Goal: Find specific page/section: Find specific page/section

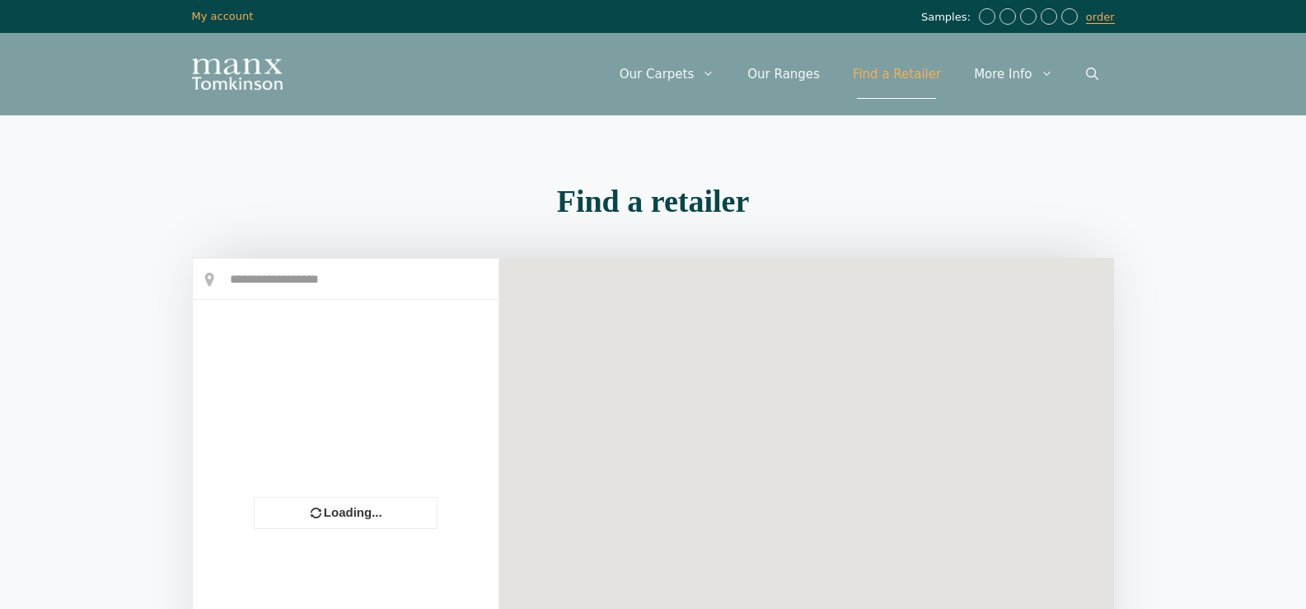
scroll to position [28, 0]
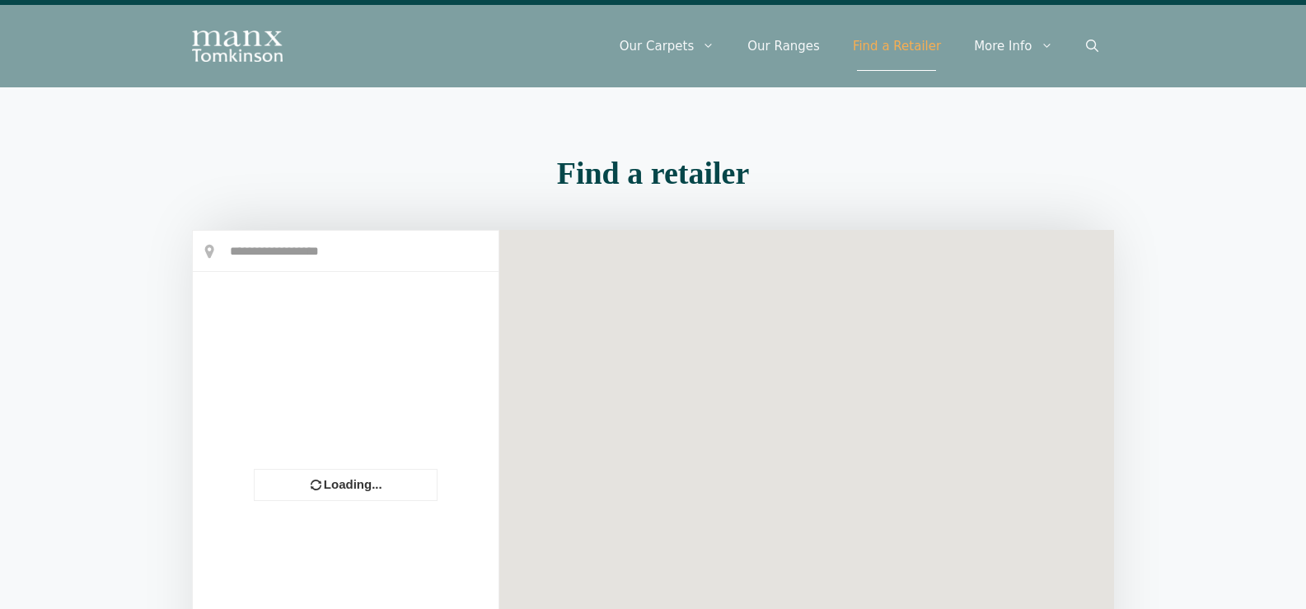
click at [85, 450] on section "Find a retailer Loading... OPEN ALL × Store Direction" at bounding box center [653, 452] width 1306 height 607
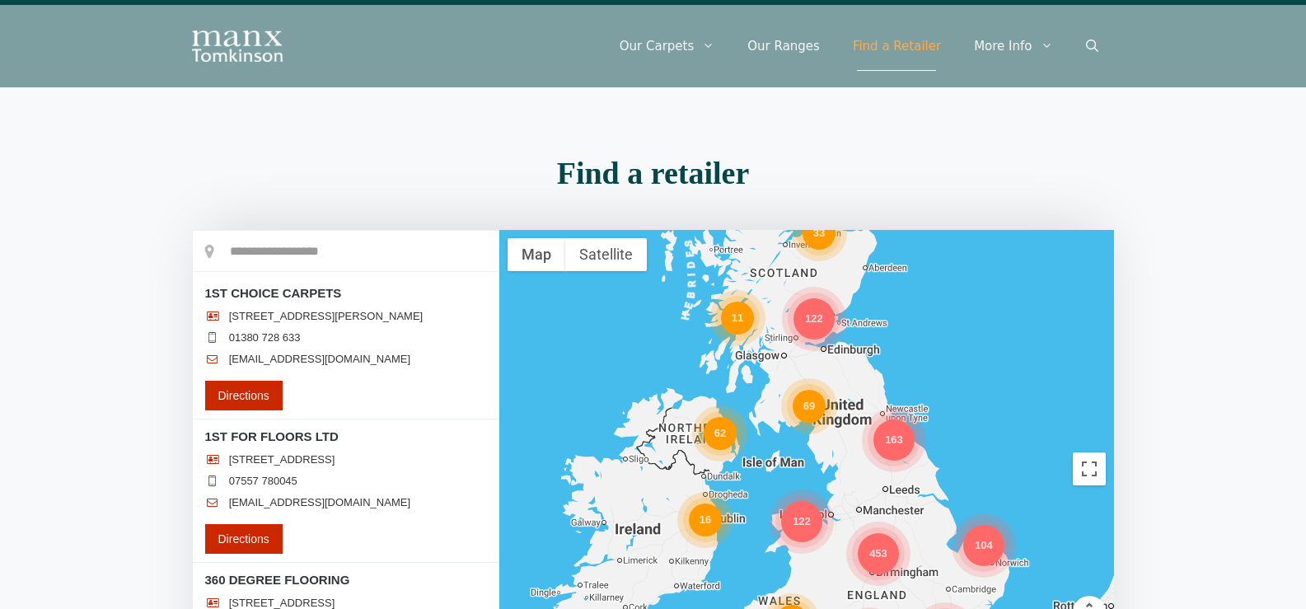
click at [84, 450] on section "Find a retailer Loading..." at bounding box center [653, 452] width 1306 height 607
click at [339, 184] on h2 "Find a retailer" at bounding box center [653, 172] width 923 height 31
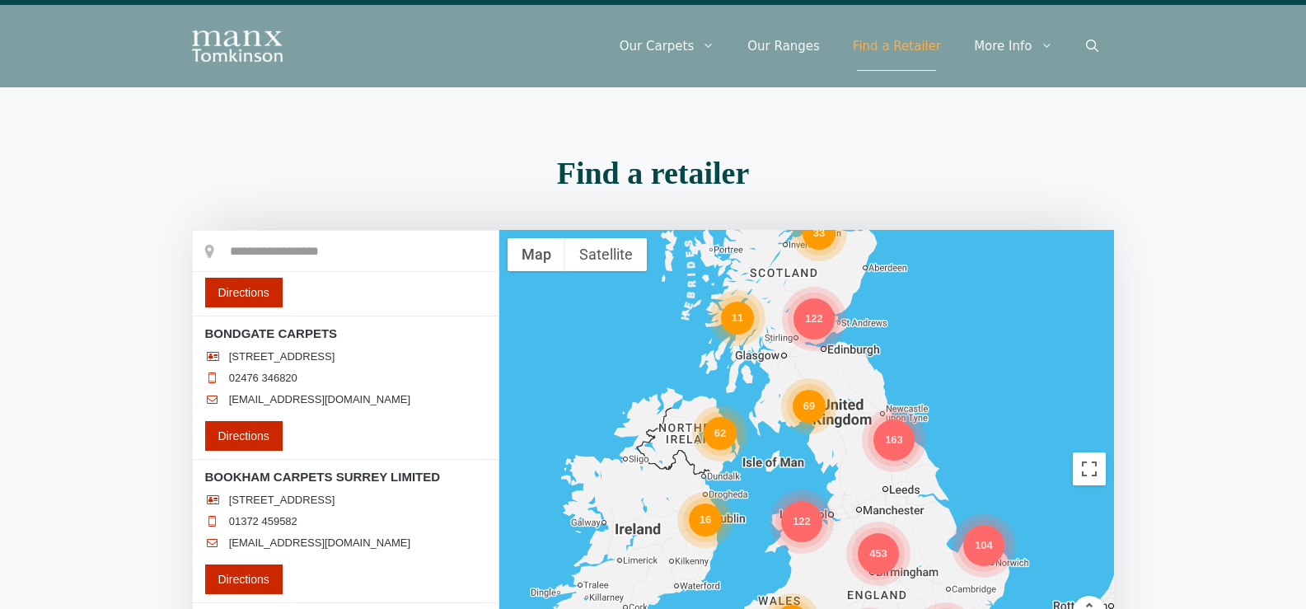
scroll to position [29210, 0]
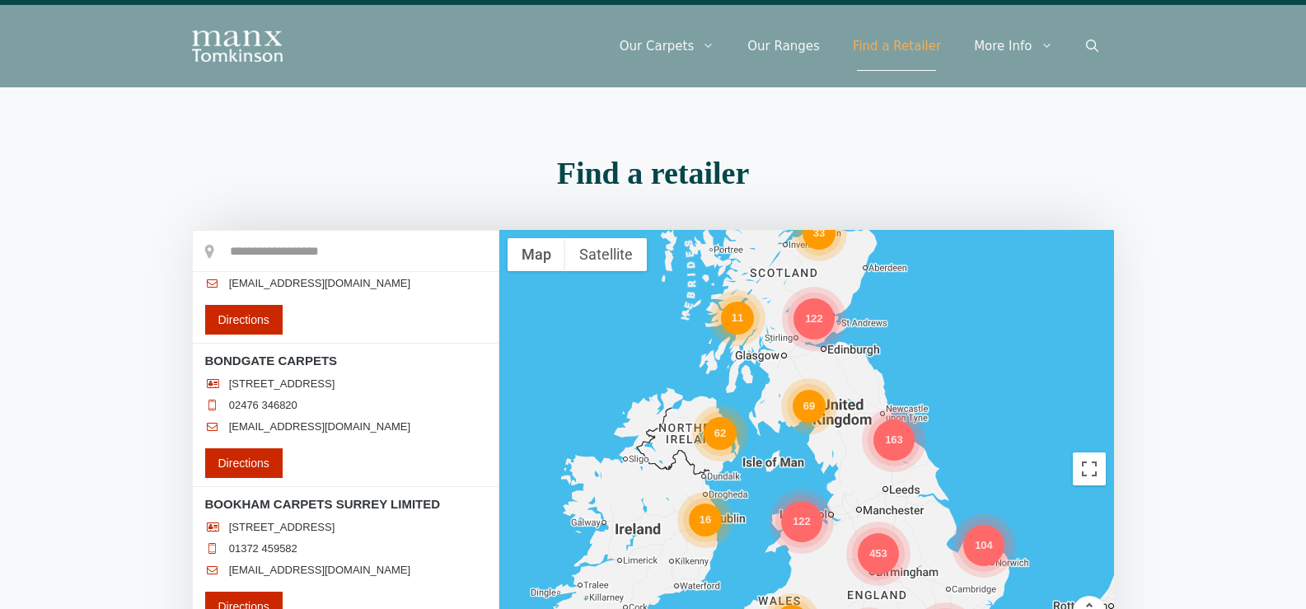
click at [126, 466] on section "Find a retailer Loading..." at bounding box center [653, 452] width 1306 height 607
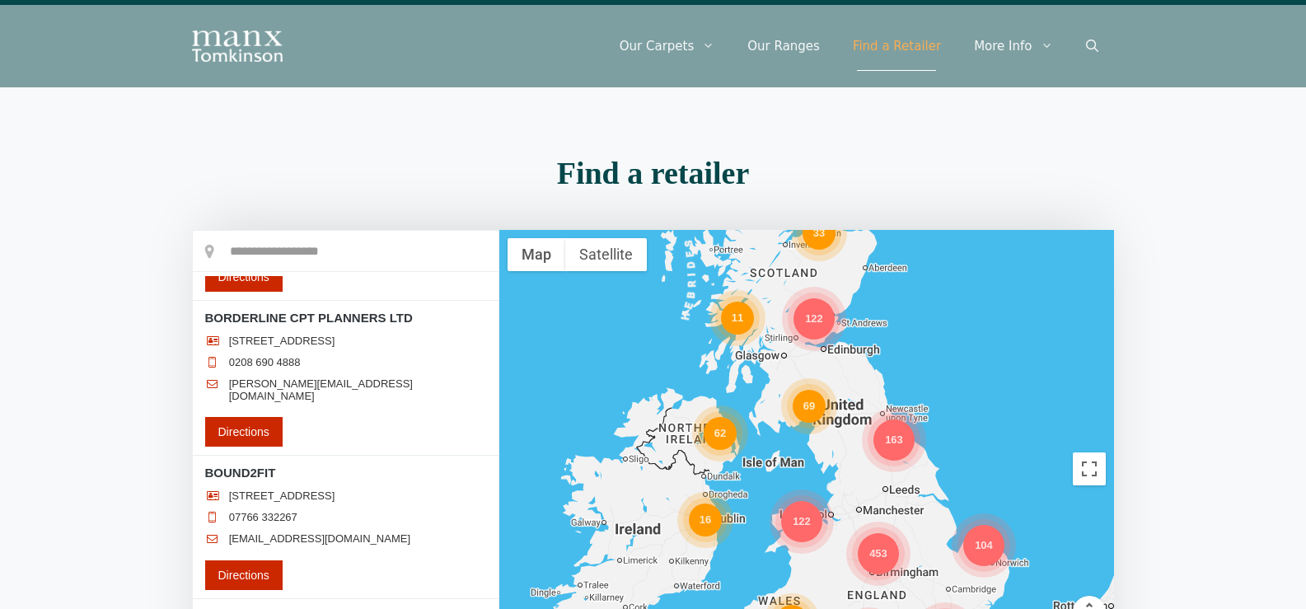
scroll to position [29458, 0]
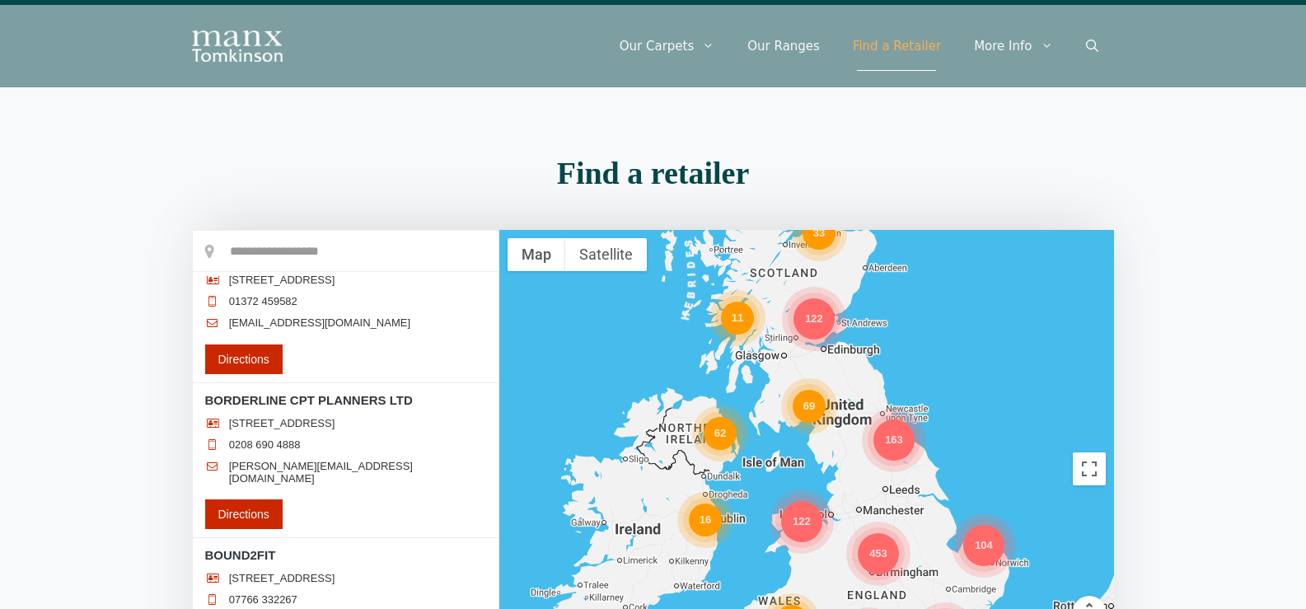
click at [109, 422] on section "Find a retailer Loading..." at bounding box center [653, 452] width 1306 height 607
click at [120, 428] on section "Find a retailer Loading..." at bounding box center [653, 452] width 1306 height 607
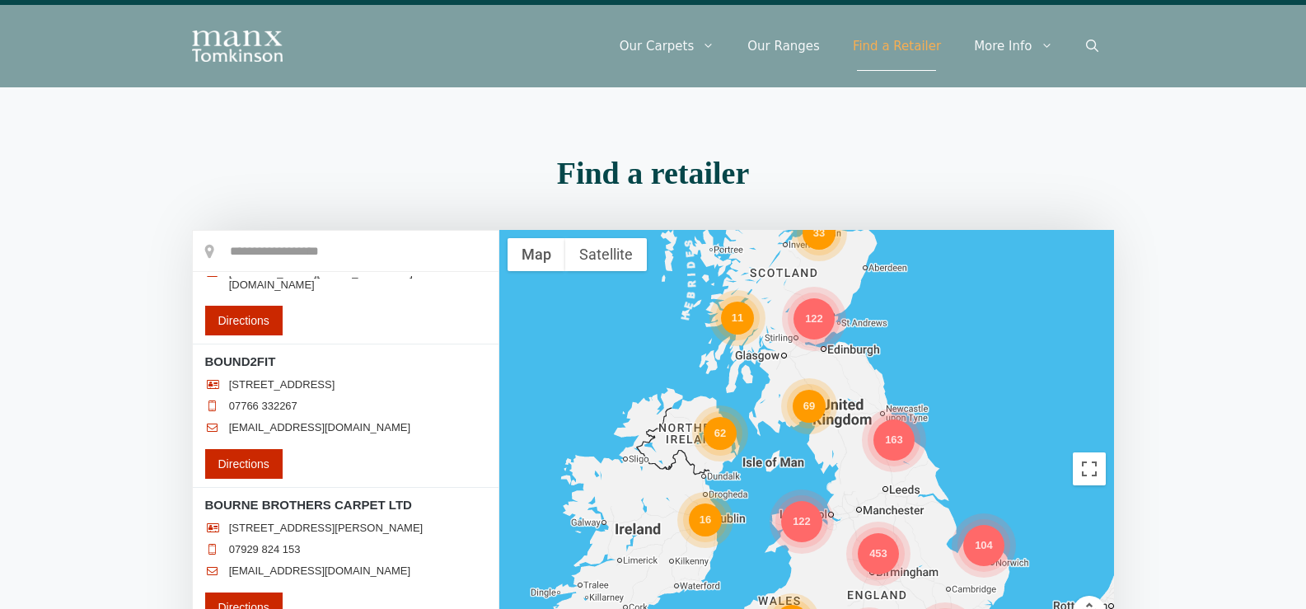
scroll to position [29705, 0]
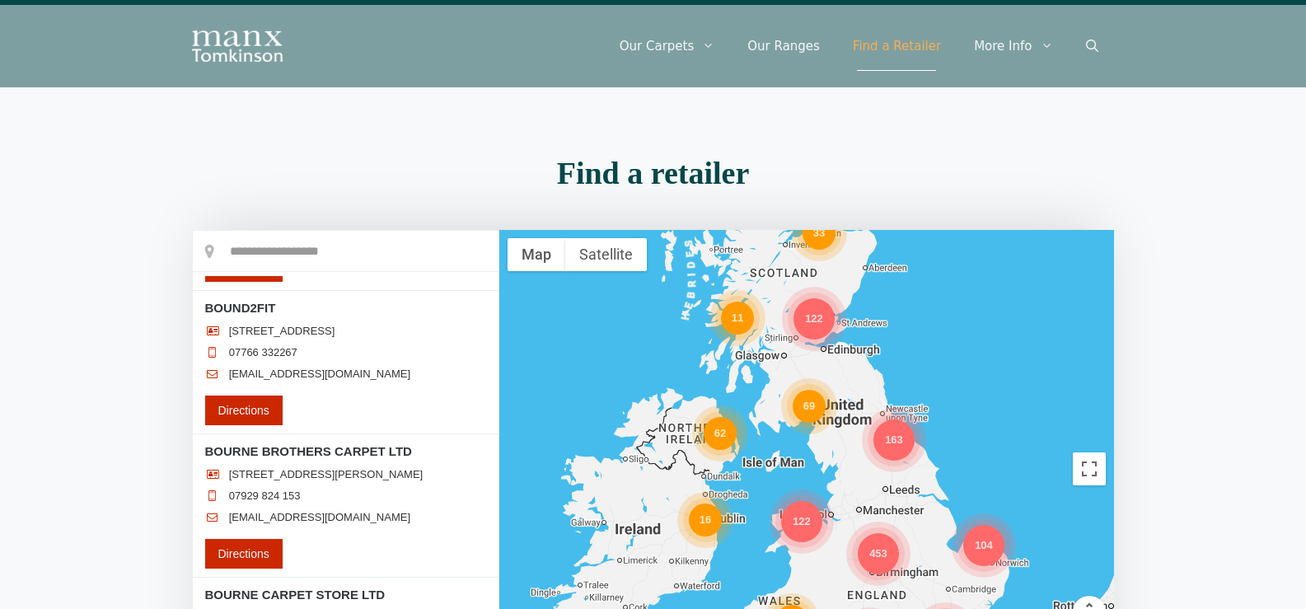
click at [81, 458] on section "Find a retailer Loading..." at bounding box center [653, 452] width 1306 height 607
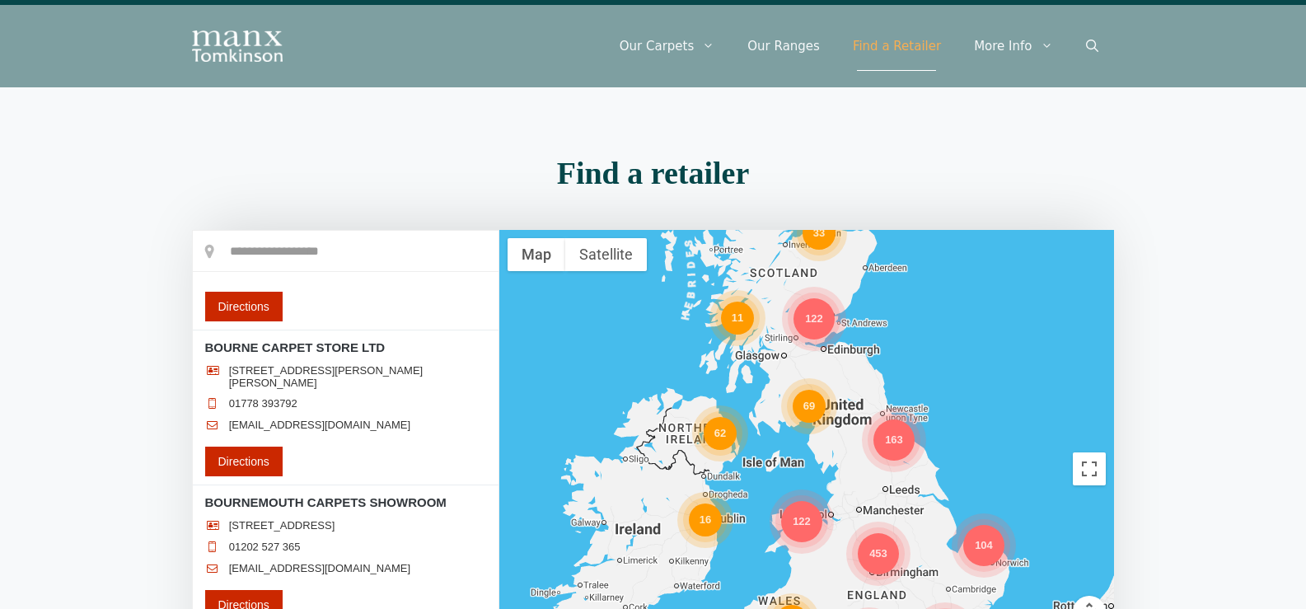
scroll to position [29870, 0]
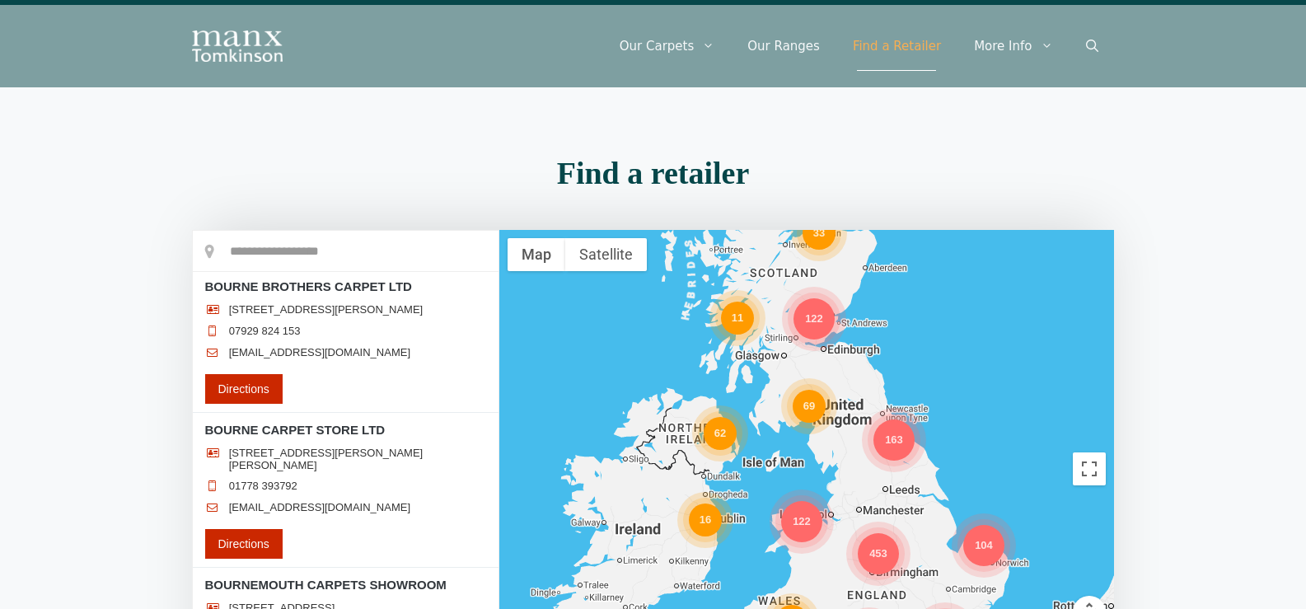
click at [126, 457] on section "Find a retailer Loading..." at bounding box center [653, 452] width 1306 height 607
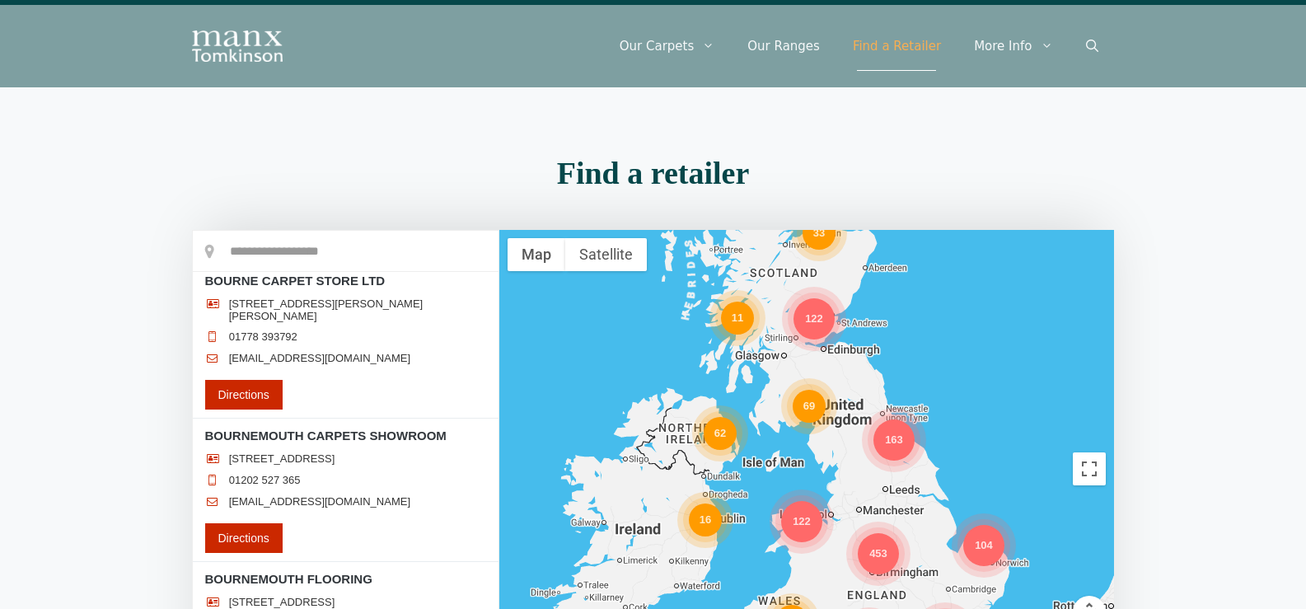
scroll to position [30035, 0]
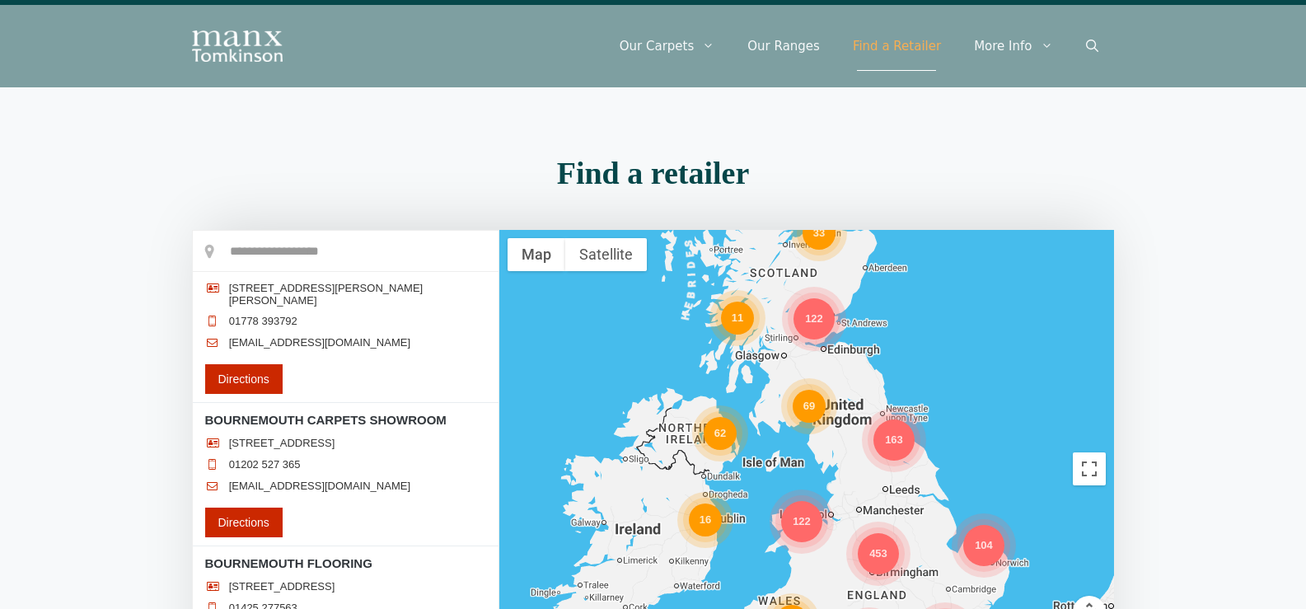
click at [127, 459] on section "Find a retailer Loading..." at bounding box center [653, 452] width 1306 height 607
click at [83, 466] on section "Find a retailer Loading..." at bounding box center [653, 452] width 1306 height 607
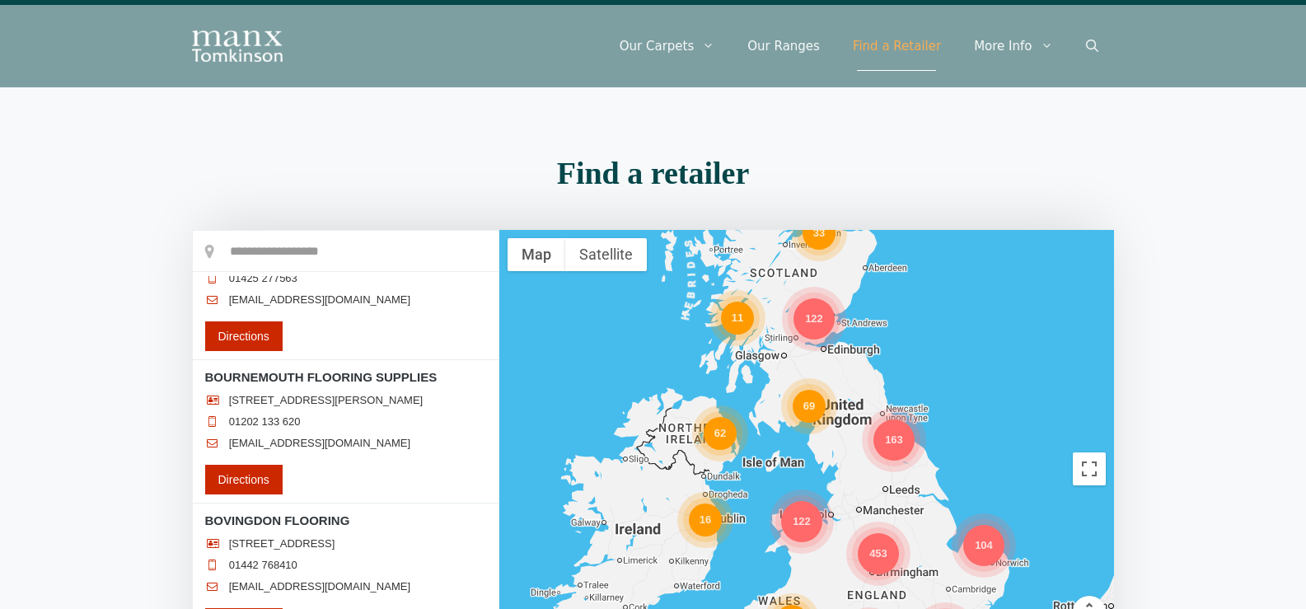
scroll to position [30282, 0]
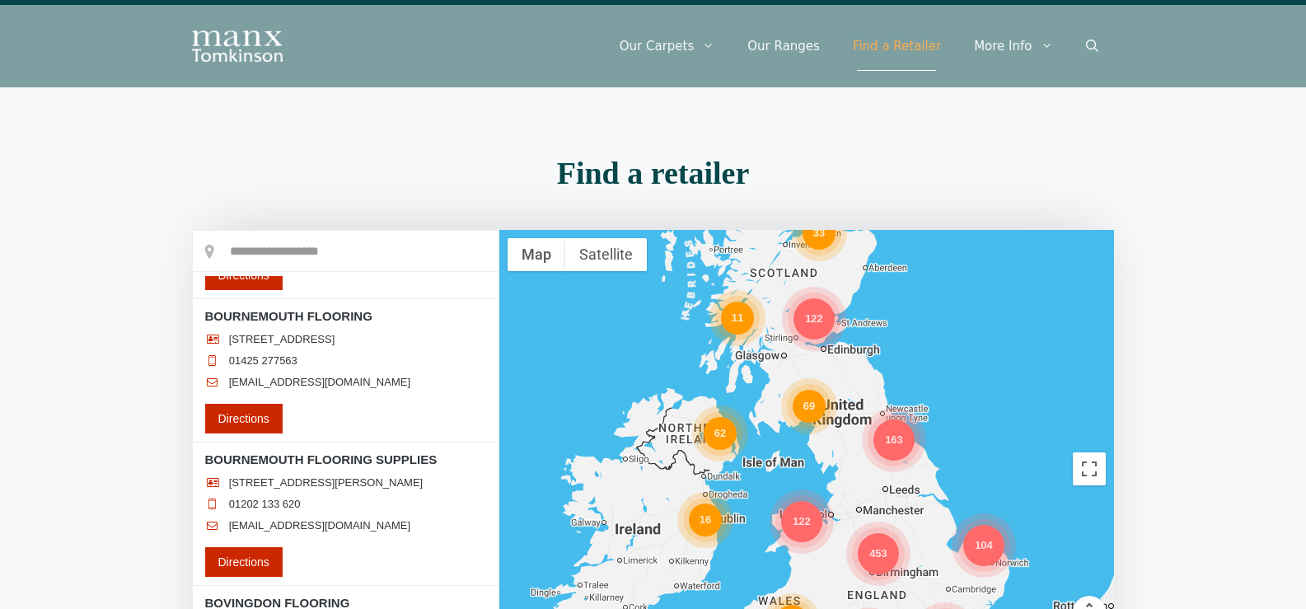
drag, startPoint x: 119, startPoint y: 494, endPoint x: 156, endPoint y: 467, distance: 45.5
click at [119, 494] on section "Find a retailer Loading..." at bounding box center [653, 452] width 1306 height 607
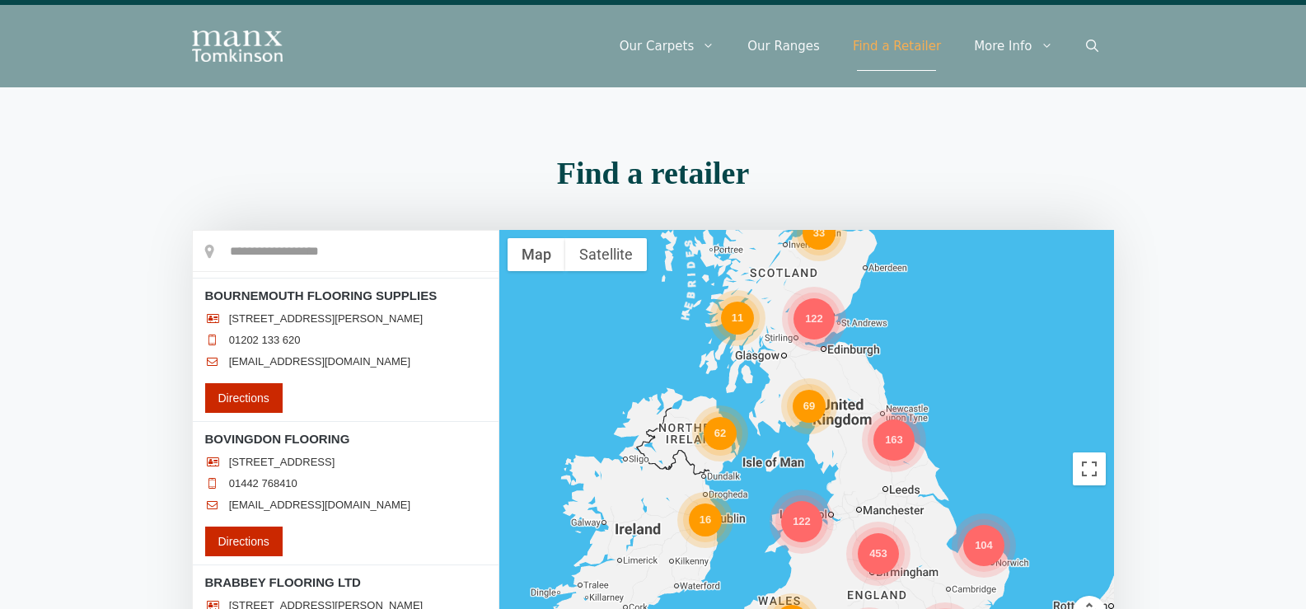
scroll to position [30447, 0]
click at [103, 495] on section "Find a retailer Loading..." at bounding box center [653, 452] width 1306 height 607
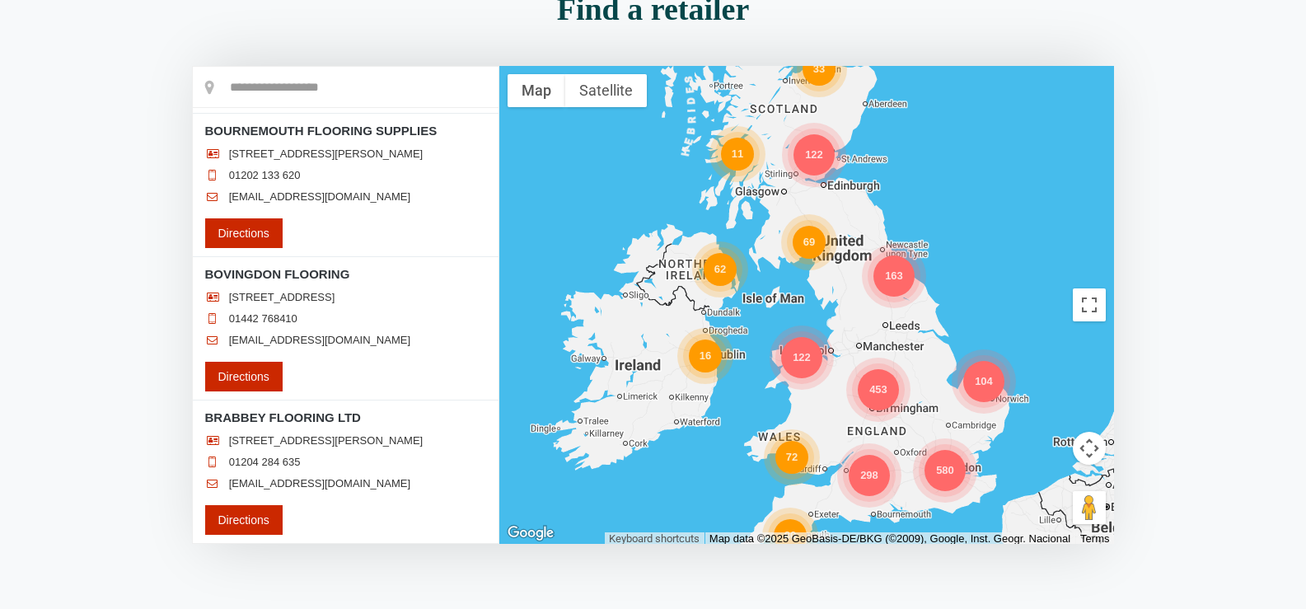
scroll to position [193, 0]
click at [80, 486] on section "Find a retailer Loading..." at bounding box center [653, 287] width 1306 height 607
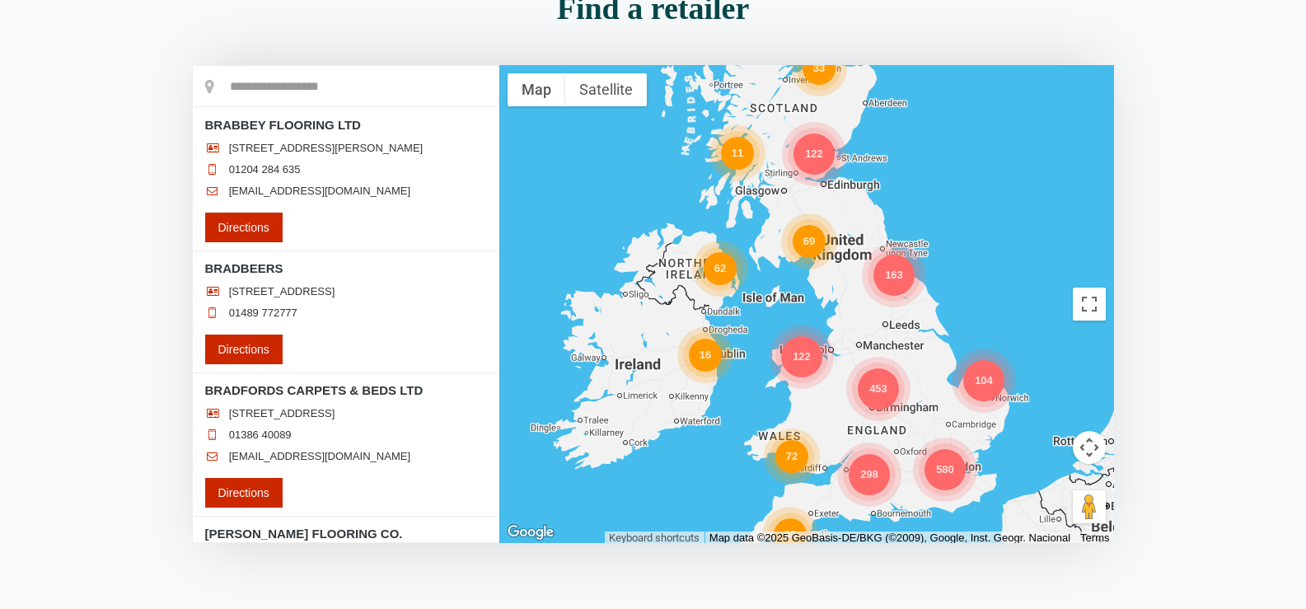
scroll to position [30776, 0]
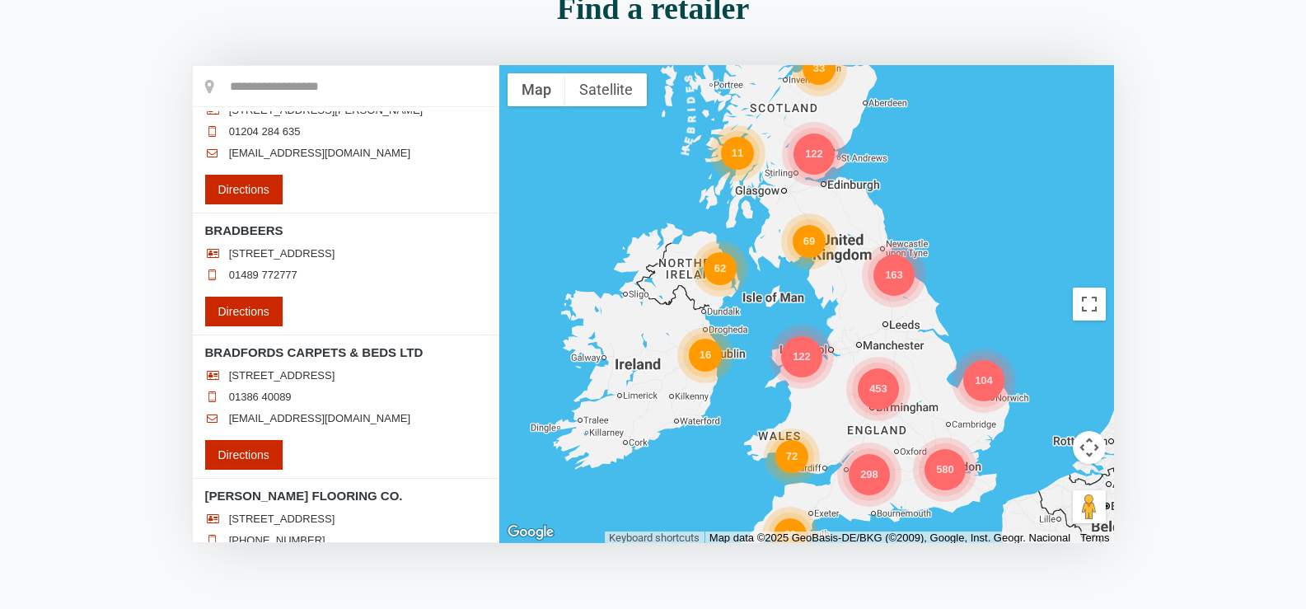
click at [139, 455] on section "Find a retailer Loading..." at bounding box center [653, 287] width 1306 height 607
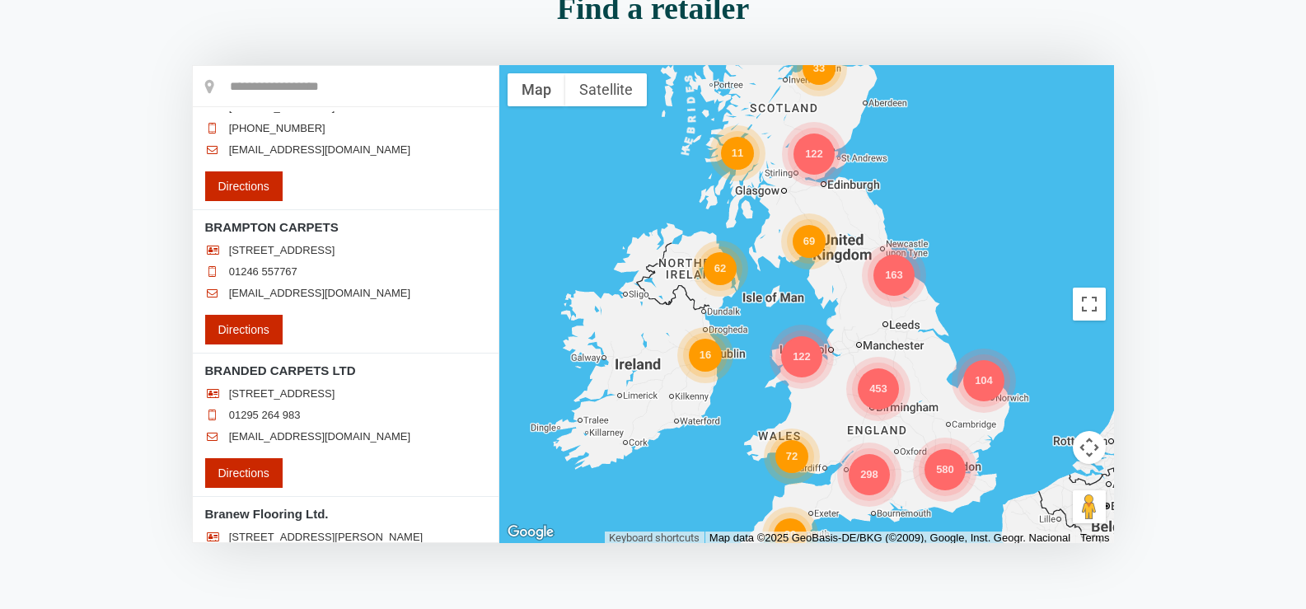
scroll to position [31106, 0]
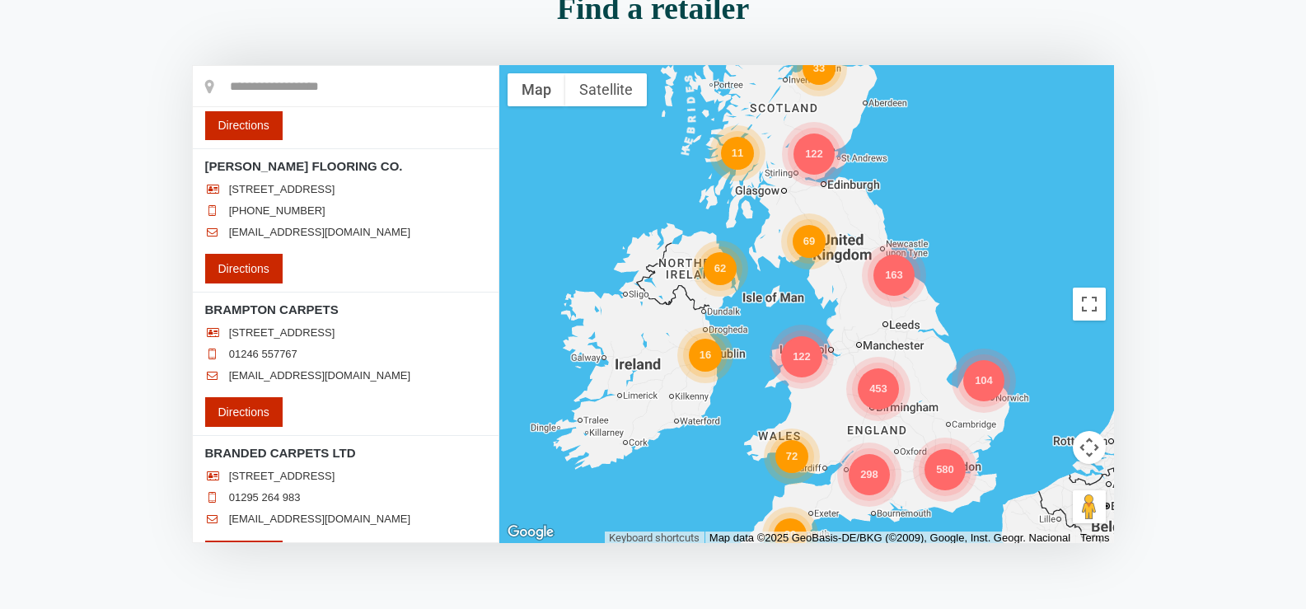
drag, startPoint x: 159, startPoint y: 208, endPoint x: 176, endPoint y: 197, distance: 19.7
click at [159, 208] on section "Find a retailer Loading..." at bounding box center [653, 287] width 1306 height 607
click at [122, 415] on section "Find a retailer Loading..." at bounding box center [653, 287] width 1306 height 607
click at [158, 462] on section "Find a retailer Loading..." at bounding box center [653, 287] width 1306 height 607
drag, startPoint x: 68, startPoint y: 339, endPoint x: 134, endPoint y: 323, distance: 67.8
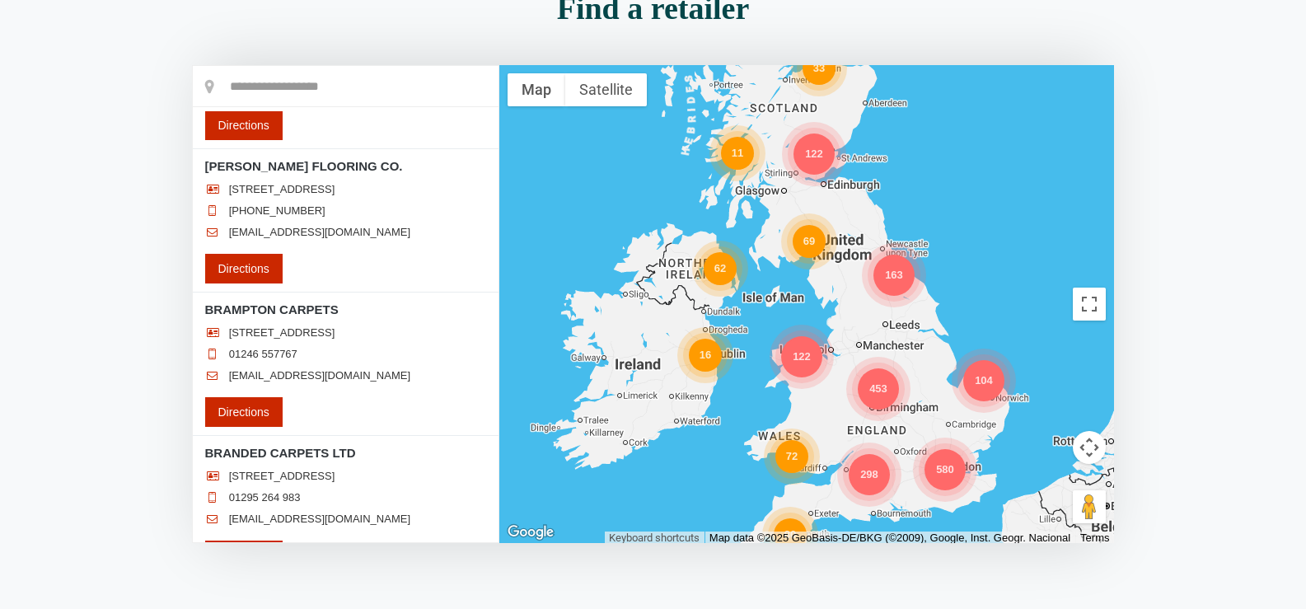
click at [68, 339] on section "Find a retailer Loading..." at bounding box center [653, 287] width 1306 height 607
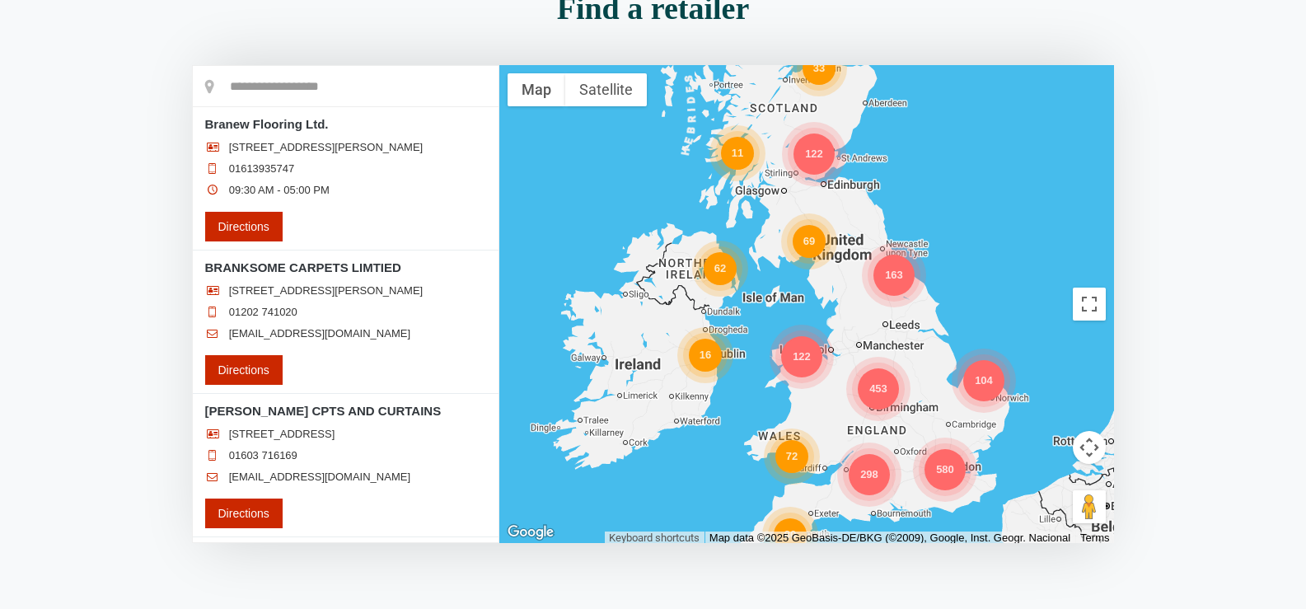
scroll to position [31601, 0]
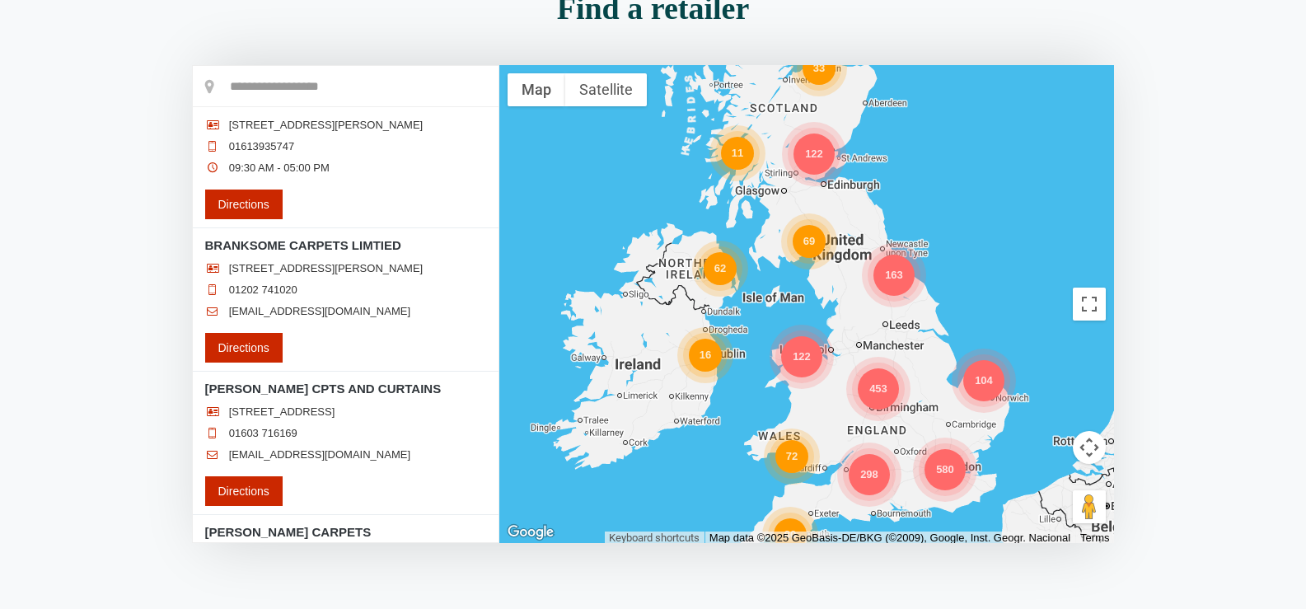
click at [138, 316] on section "Find a retailer Loading..." at bounding box center [653, 287] width 1306 height 607
drag, startPoint x: 130, startPoint y: 406, endPoint x: 223, endPoint y: 410, distance: 93.2
click at [130, 406] on section "Find a retailer Loading..." at bounding box center [653, 287] width 1306 height 607
drag, startPoint x: 102, startPoint y: 380, endPoint x: 110, endPoint y: 377, distance: 8.9
click at [102, 380] on section "Find a retailer Loading..." at bounding box center [653, 287] width 1306 height 607
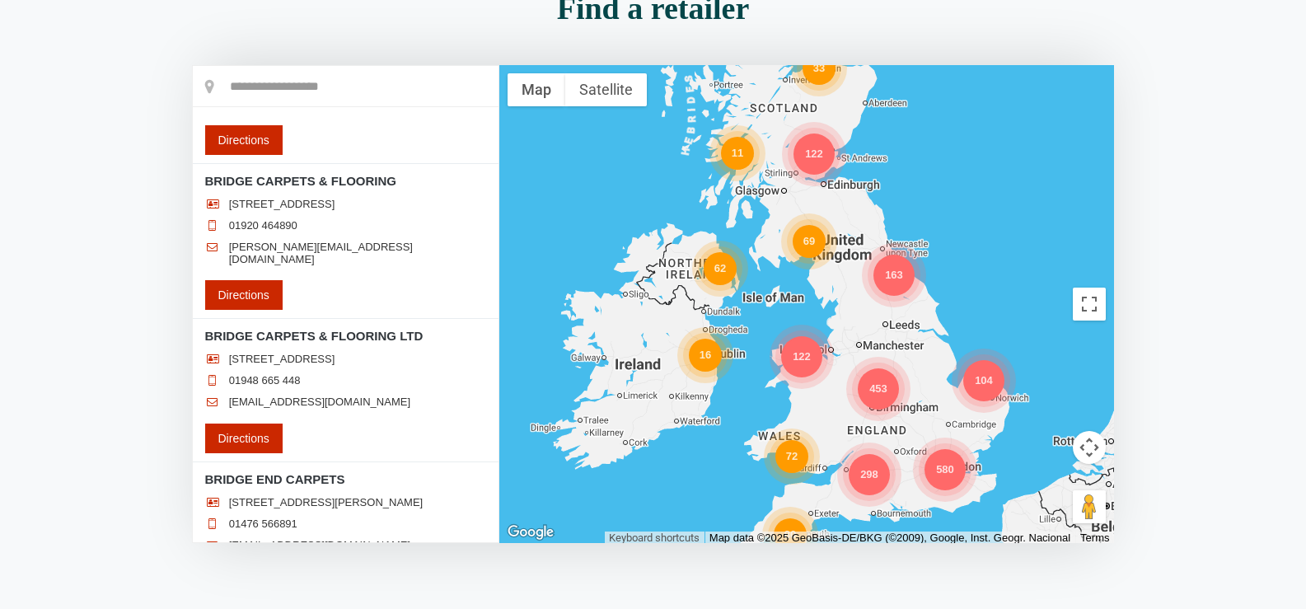
scroll to position [32178, 0]
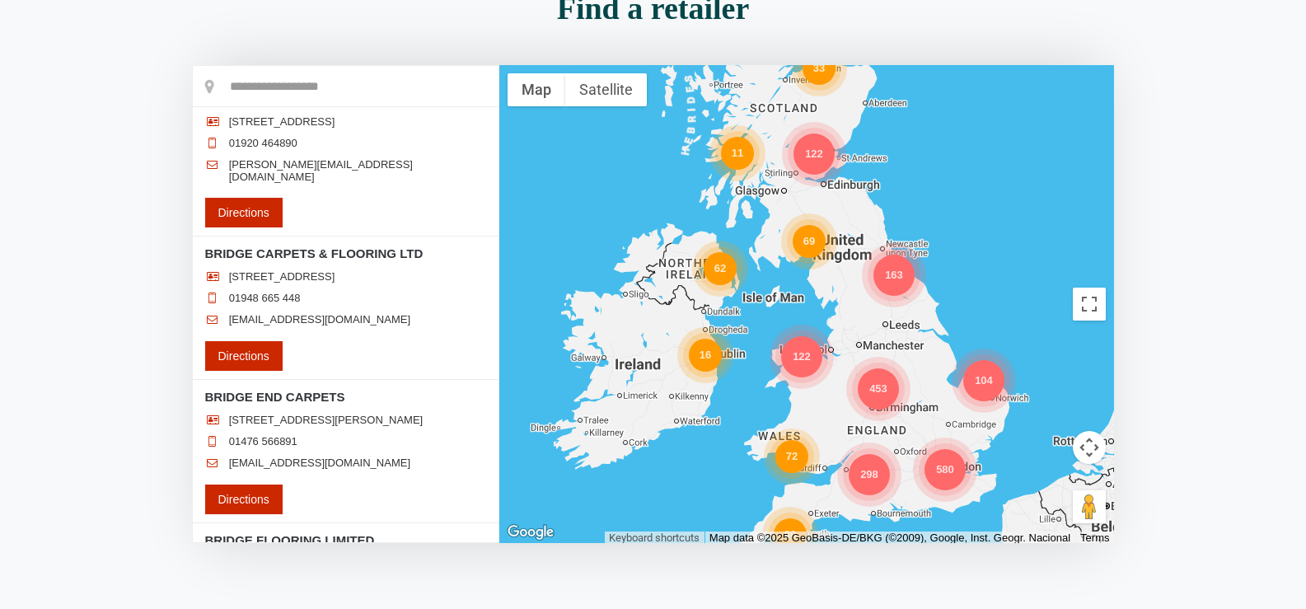
drag, startPoint x: 84, startPoint y: 278, endPoint x: 131, endPoint y: 272, distance: 47.3
click at [84, 278] on section "Find a retailer Loading..." at bounding box center [653, 287] width 1306 height 607
drag, startPoint x: 138, startPoint y: 352, endPoint x: 162, endPoint y: 359, distance: 24.2
click at [138, 352] on section "Find a retailer Loading..." at bounding box center [653, 287] width 1306 height 607
click at [154, 413] on section "Find a retailer Loading..." at bounding box center [653, 287] width 1306 height 607
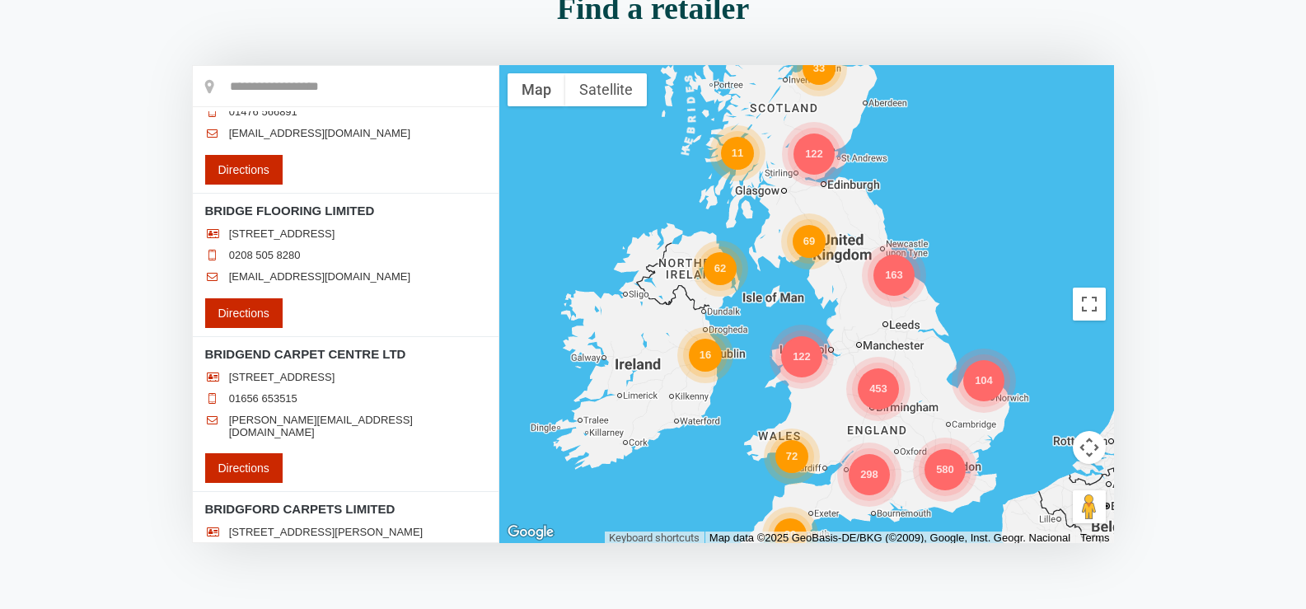
scroll to position [32590, 0]
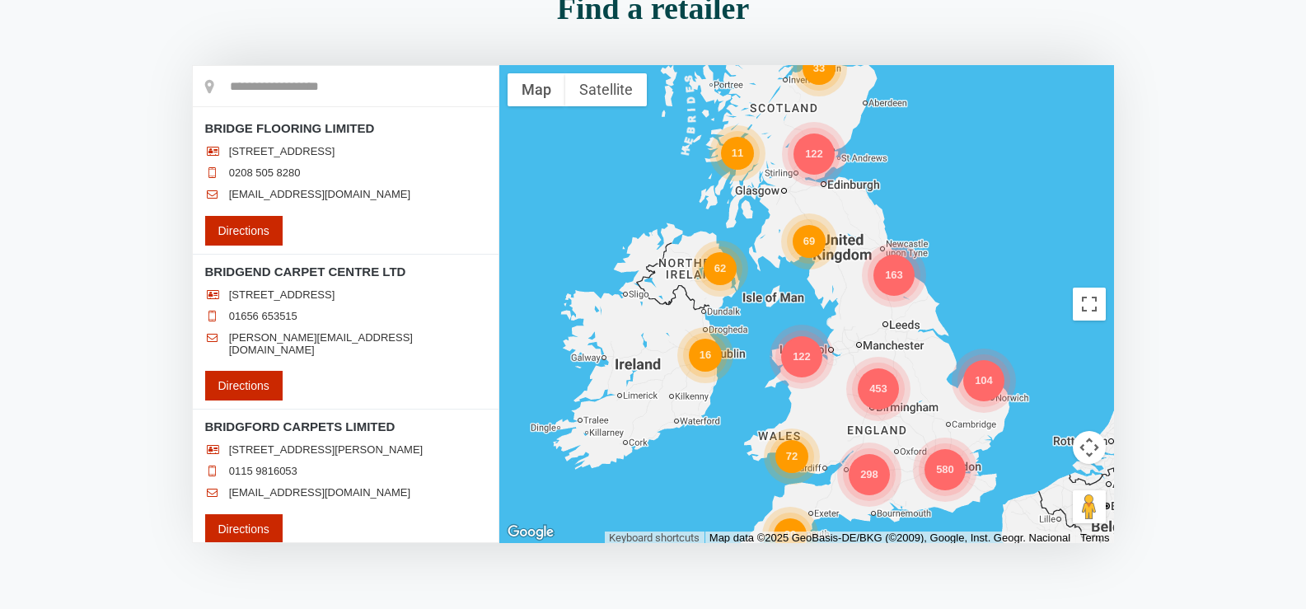
drag, startPoint x: 101, startPoint y: 396, endPoint x: 138, endPoint y: 392, distance: 38.1
click at [101, 396] on section "Find a retailer Loading..." at bounding box center [653, 287] width 1306 height 607
click at [131, 407] on section "Find a retailer Loading..." at bounding box center [653, 287] width 1306 height 607
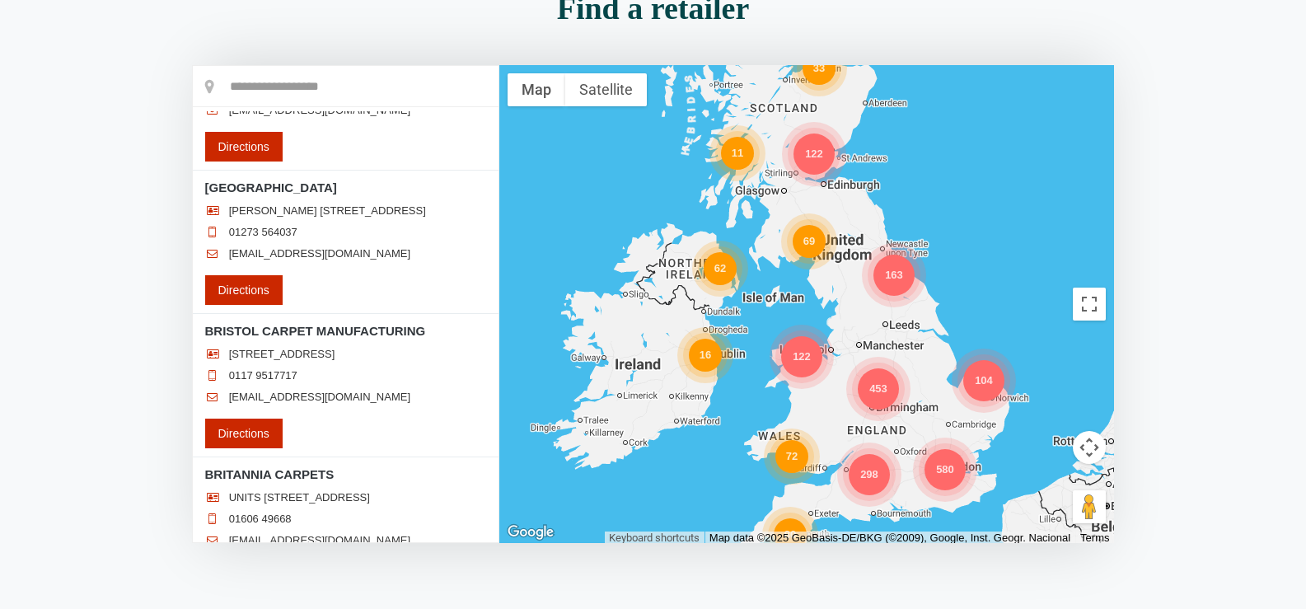
scroll to position [33002, 0]
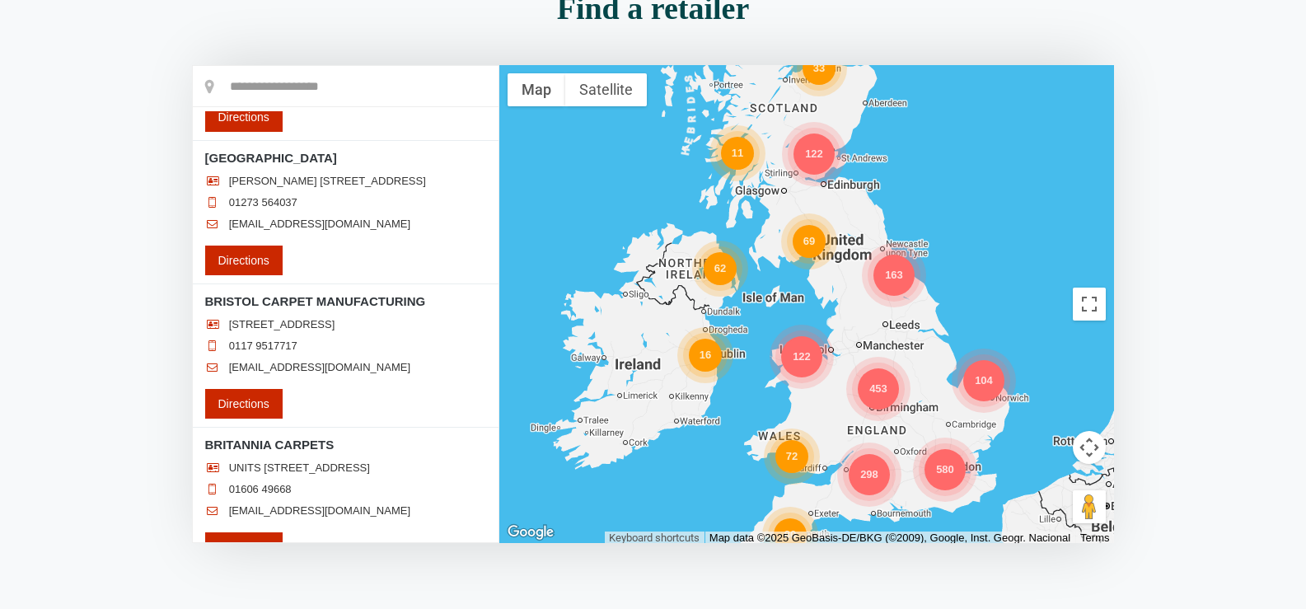
click at [106, 384] on section "Find a retailer Loading..." at bounding box center [653, 287] width 1306 height 607
drag, startPoint x: 130, startPoint y: 450, endPoint x: 160, endPoint y: 454, distance: 30.0
click at [130, 450] on section "Find a retailer Loading..." at bounding box center [653, 287] width 1306 height 607
click at [141, 435] on section "Find a retailer Loading..." at bounding box center [653, 287] width 1306 height 607
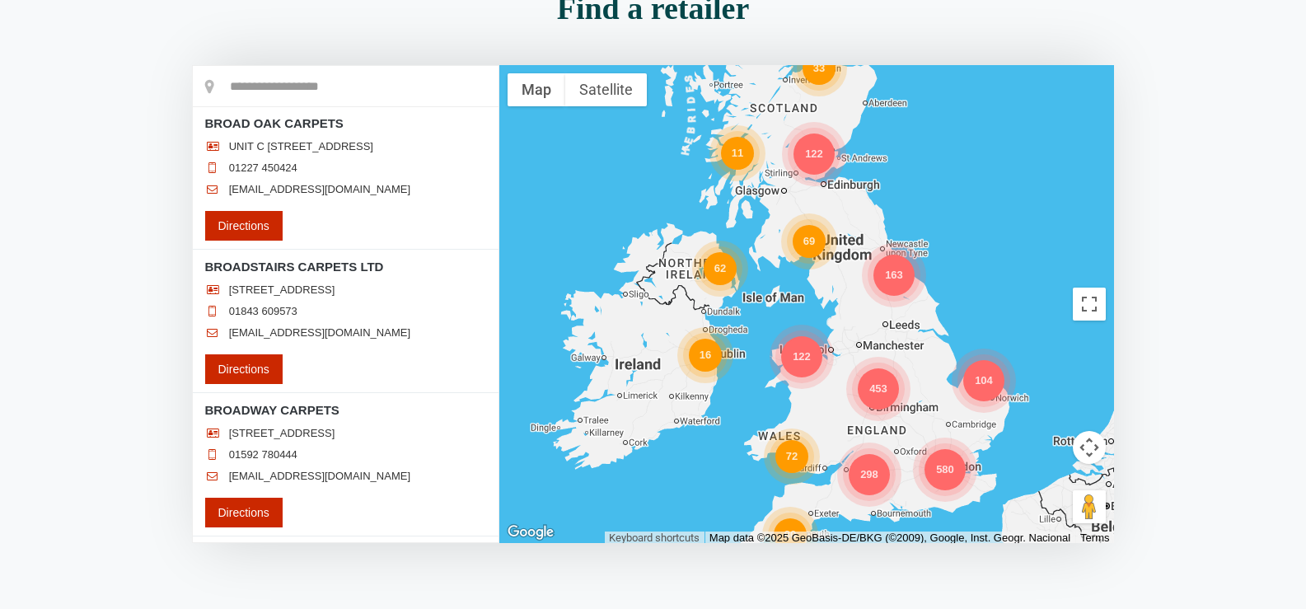
scroll to position [33496, 0]
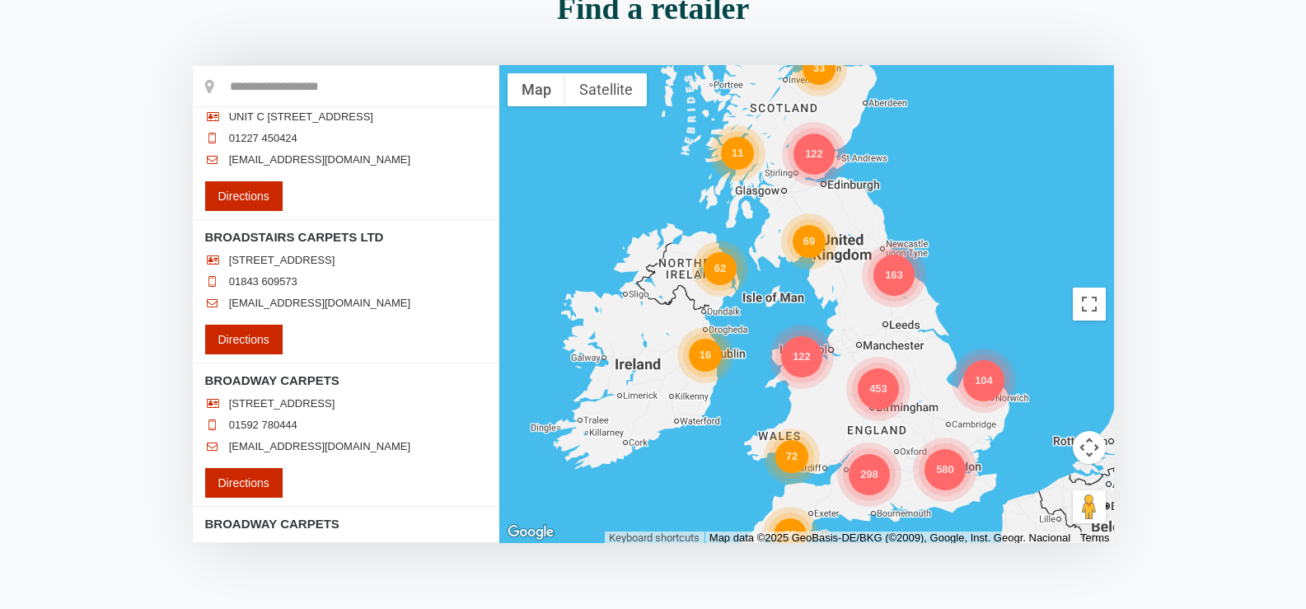
click at [153, 349] on section "Find a retailer Loading..." at bounding box center [653, 287] width 1306 height 607
click at [135, 395] on section "Find a retailer Loading..." at bounding box center [653, 287] width 1306 height 607
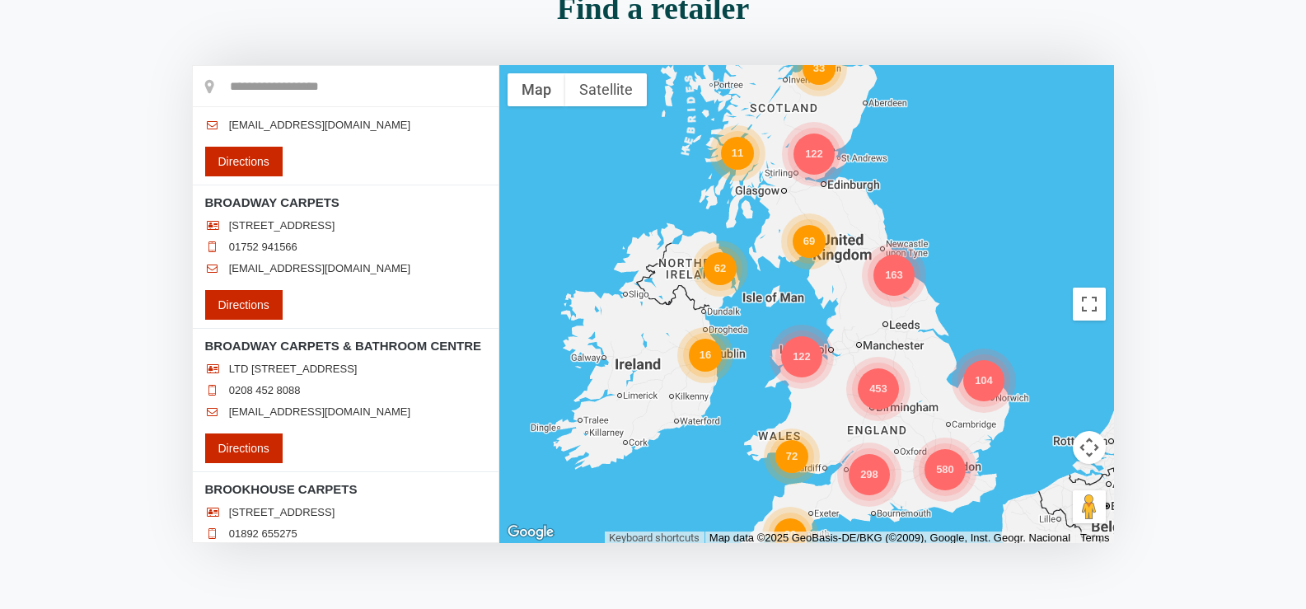
scroll to position [33826, 0]
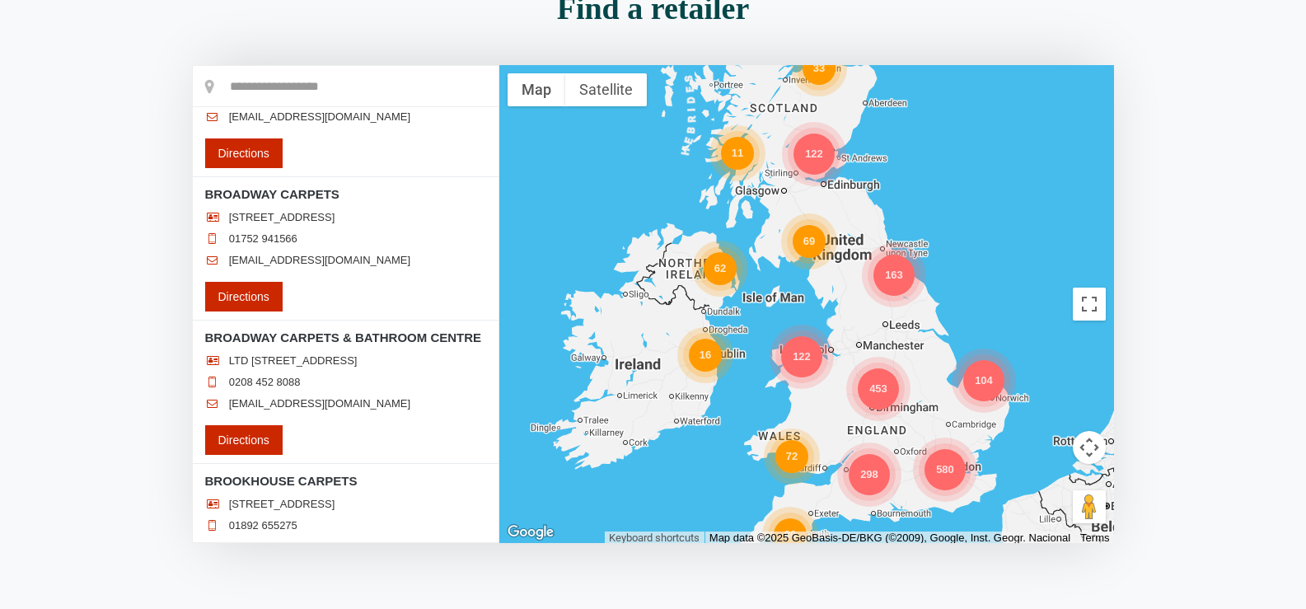
drag, startPoint x: 102, startPoint y: 396, endPoint x: 118, endPoint y: 381, distance: 21.6
click at [102, 396] on section "Find a retailer Loading..." at bounding box center [653, 287] width 1306 height 607
click at [123, 392] on section "Find a retailer Loading..." at bounding box center [653, 287] width 1306 height 607
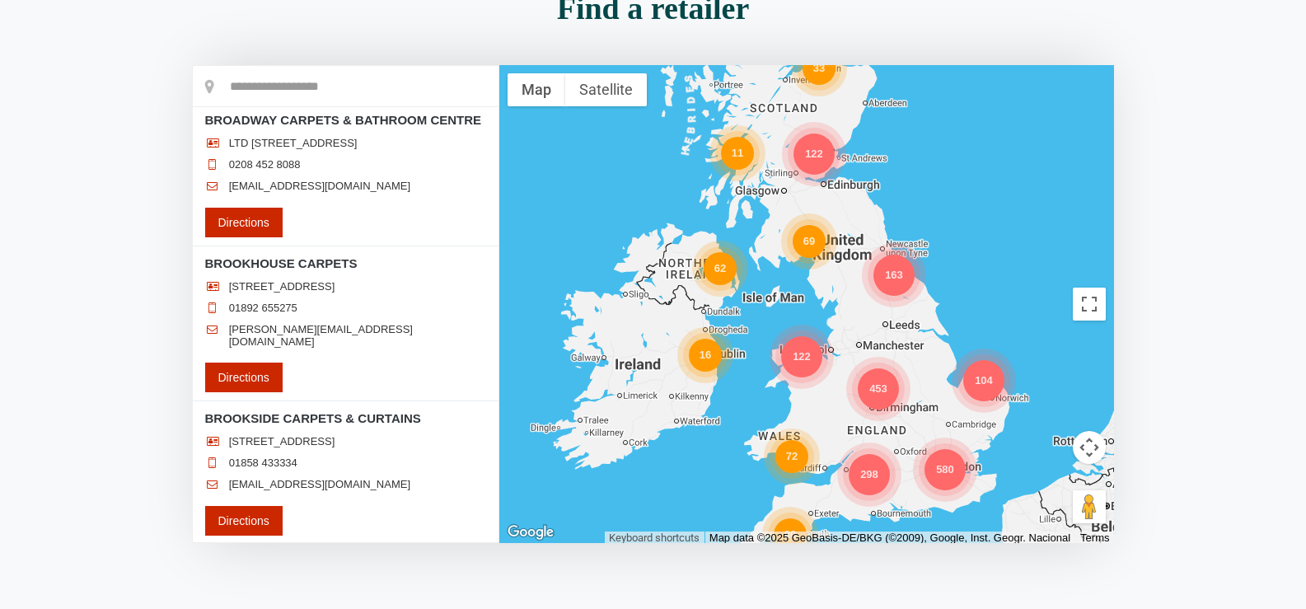
scroll to position [34073, 0]
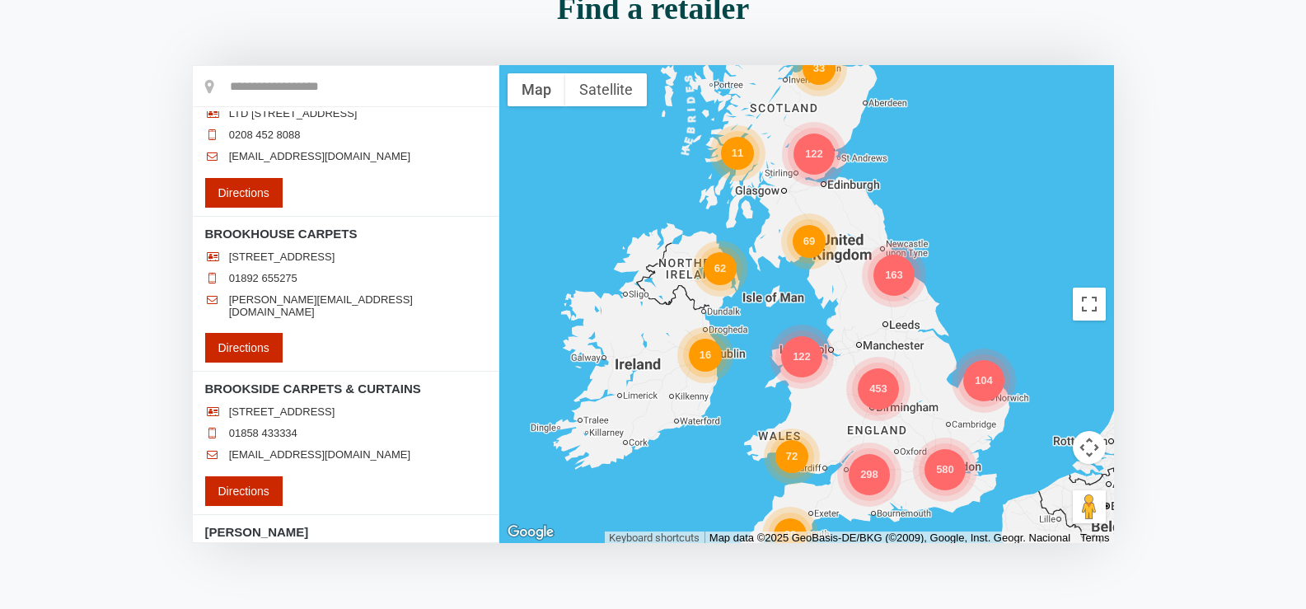
click at [110, 400] on section "Find a retailer Loading..." at bounding box center [653, 287] width 1306 height 607
click at [112, 442] on section "Find a retailer Loading..." at bounding box center [653, 287] width 1306 height 607
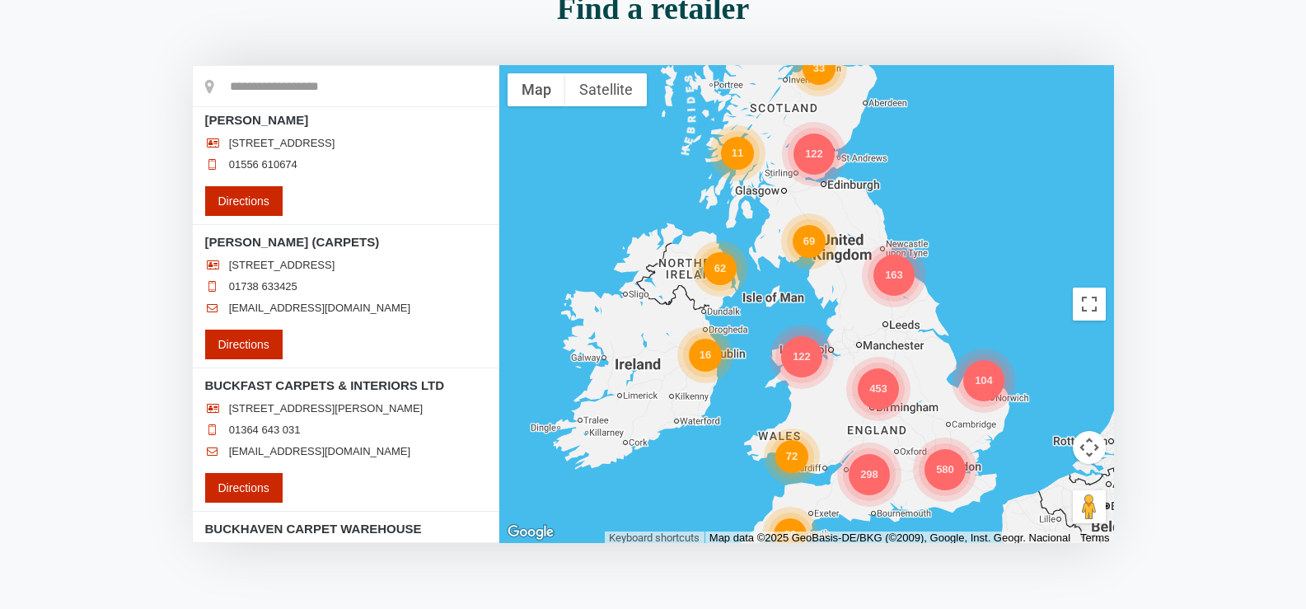
scroll to position [34568, 0]
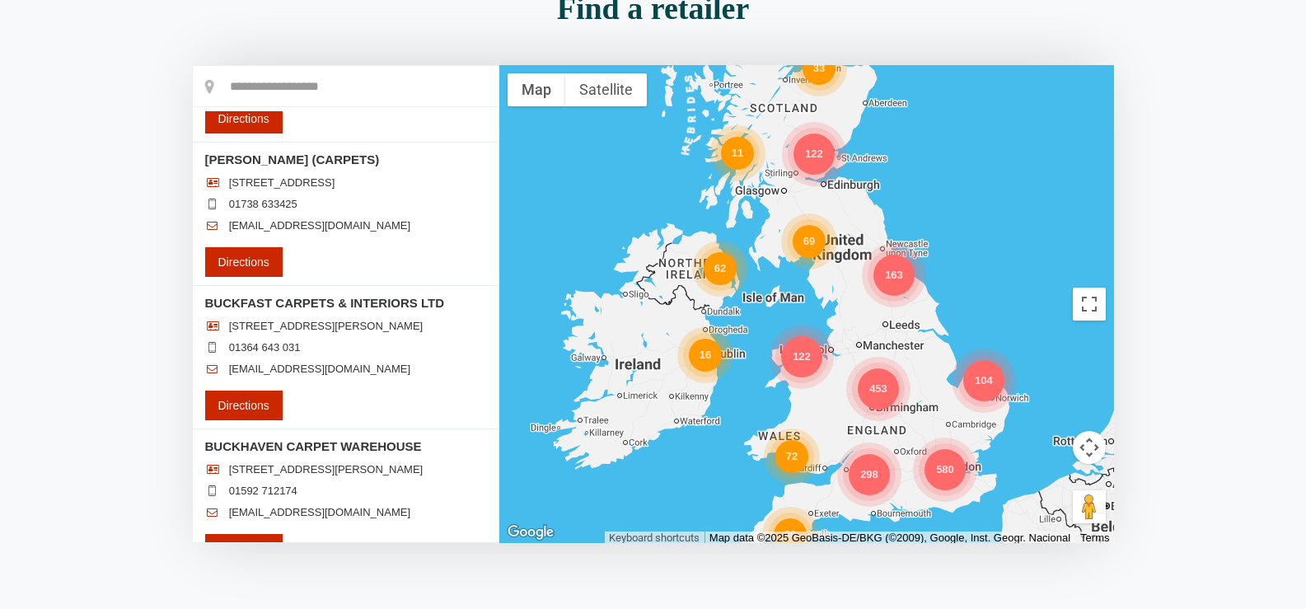
click at [111, 358] on section "Find a retailer Loading..." at bounding box center [653, 287] width 1306 height 607
click at [59, 221] on section "Find a retailer Loading..." at bounding box center [653, 287] width 1306 height 607
click at [117, 223] on section "Find a retailer Loading..." at bounding box center [653, 287] width 1306 height 607
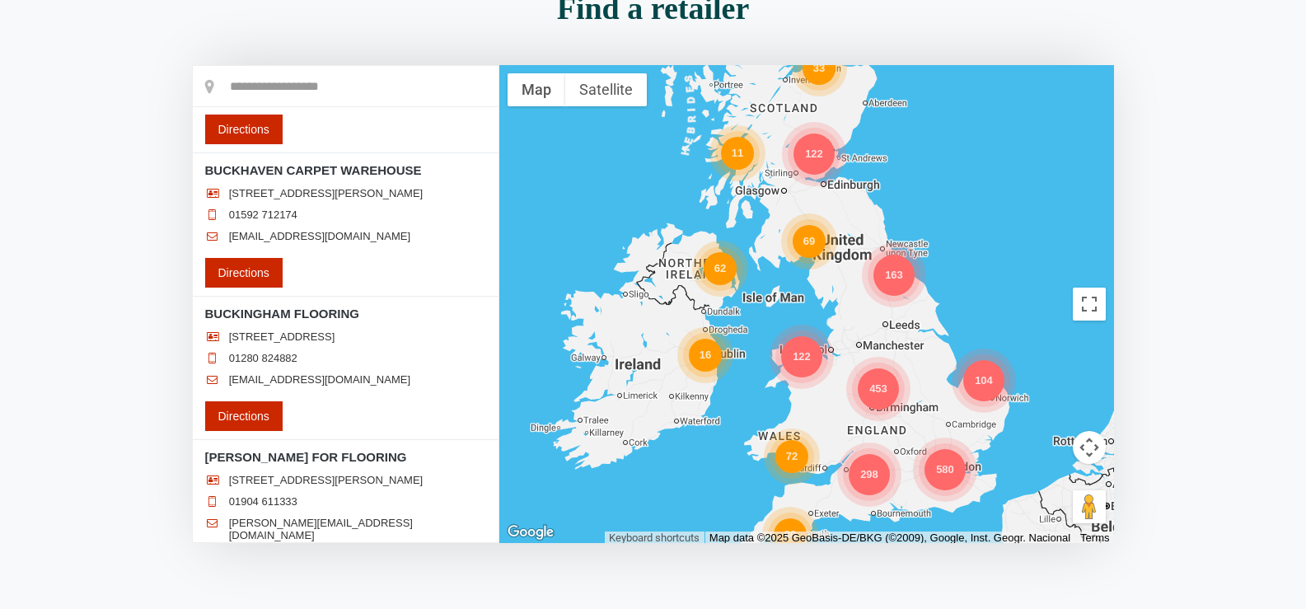
scroll to position [34898, 0]
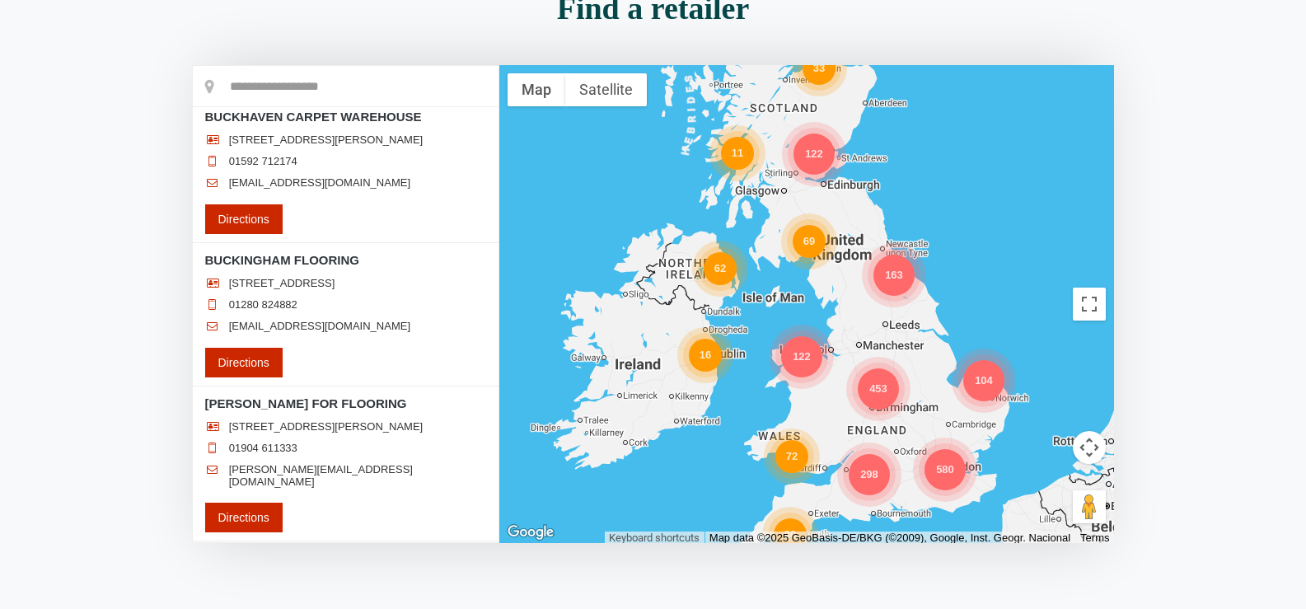
drag, startPoint x: 86, startPoint y: 241, endPoint x: 96, endPoint y: 241, distance: 9.9
click at [86, 241] on section "Find a retailer Loading..." at bounding box center [653, 287] width 1306 height 607
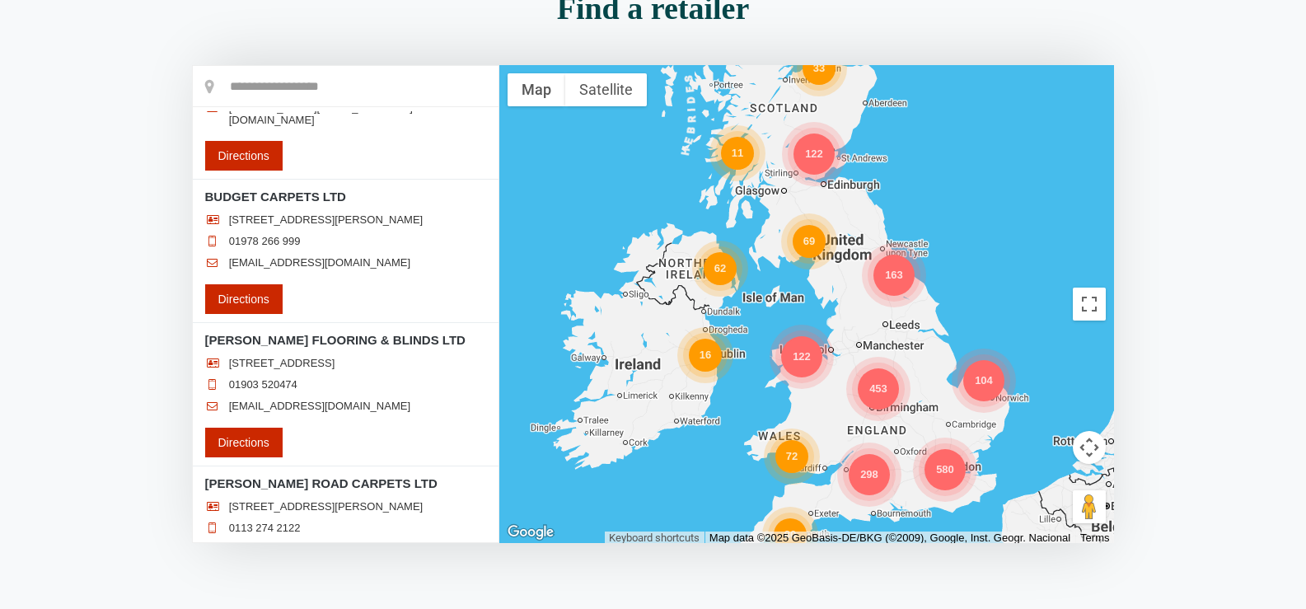
scroll to position [35310, 0]
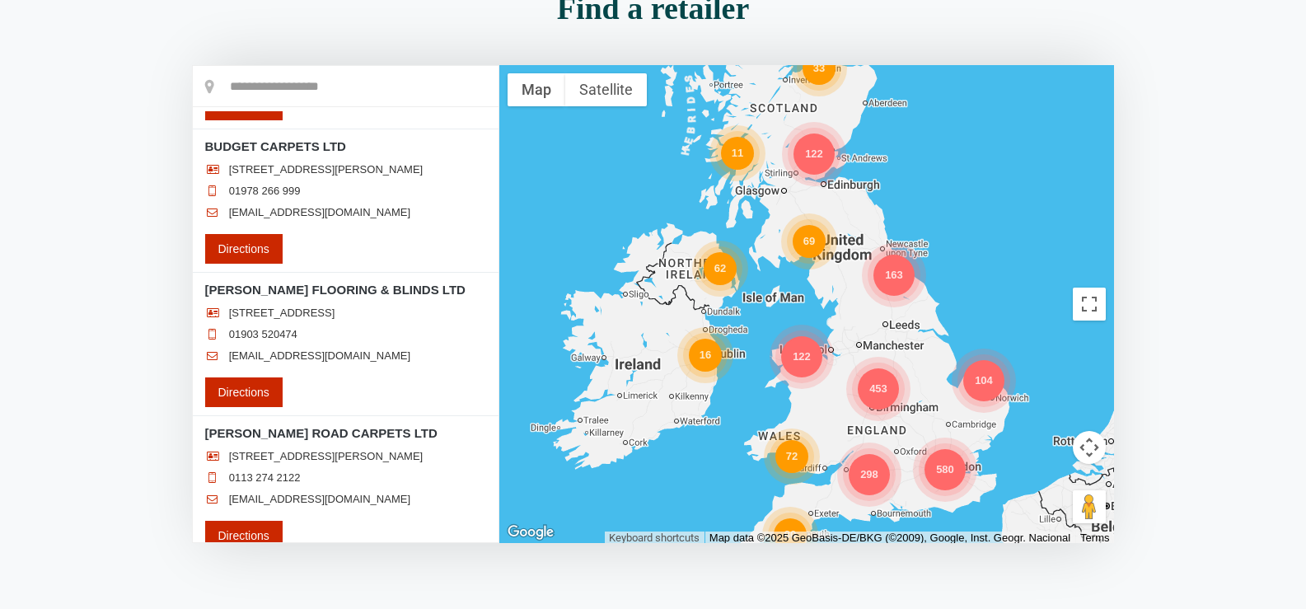
click at [101, 275] on section "Find a retailer Loading..." at bounding box center [653, 287] width 1306 height 607
click at [101, 319] on section "Find a retailer Loading..." at bounding box center [653, 287] width 1306 height 607
drag, startPoint x: 16, startPoint y: 282, endPoint x: 72, endPoint y: 267, distance: 57.2
click at [17, 282] on section "Find a retailer Loading..." at bounding box center [653, 287] width 1306 height 607
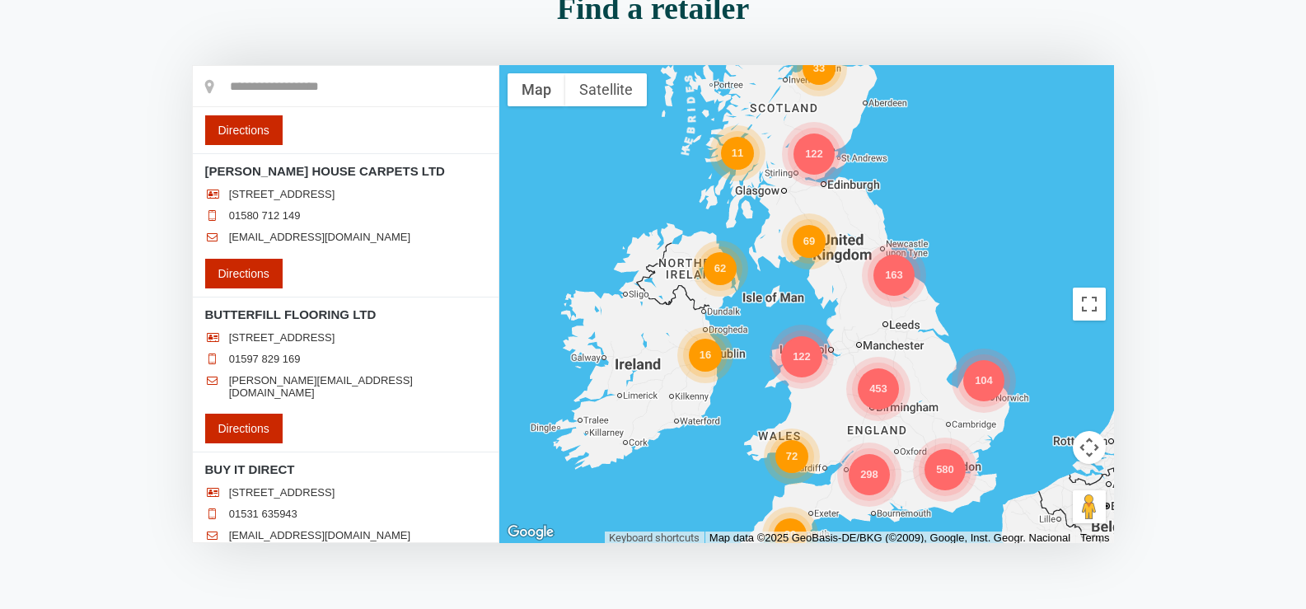
scroll to position [35887, 0]
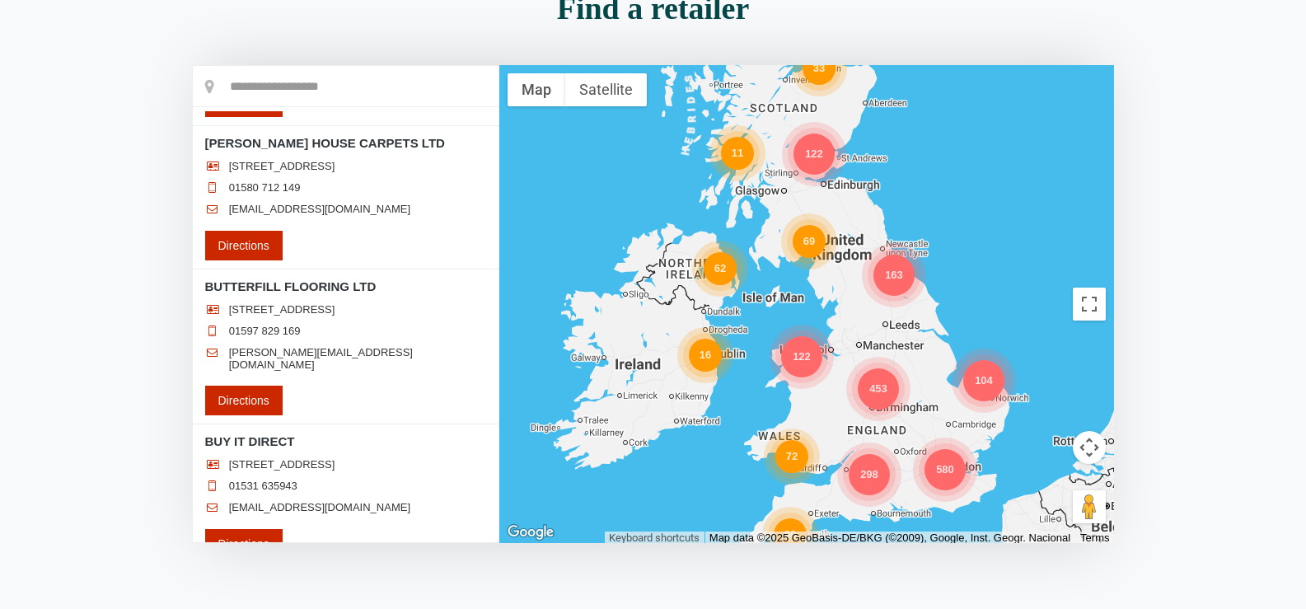
click at [100, 282] on section "Find a retailer Loading..." at bounding box center [653, 287] width 1306 height 607
drag, startPoint x: 91, startPoint y: 290, endPoint x: 113, endPoint y: 288, distance: 21.5
click at [91, 290] on section "Find a retailer Loading..." at bounding box center [653, 287] width 1306 height 607
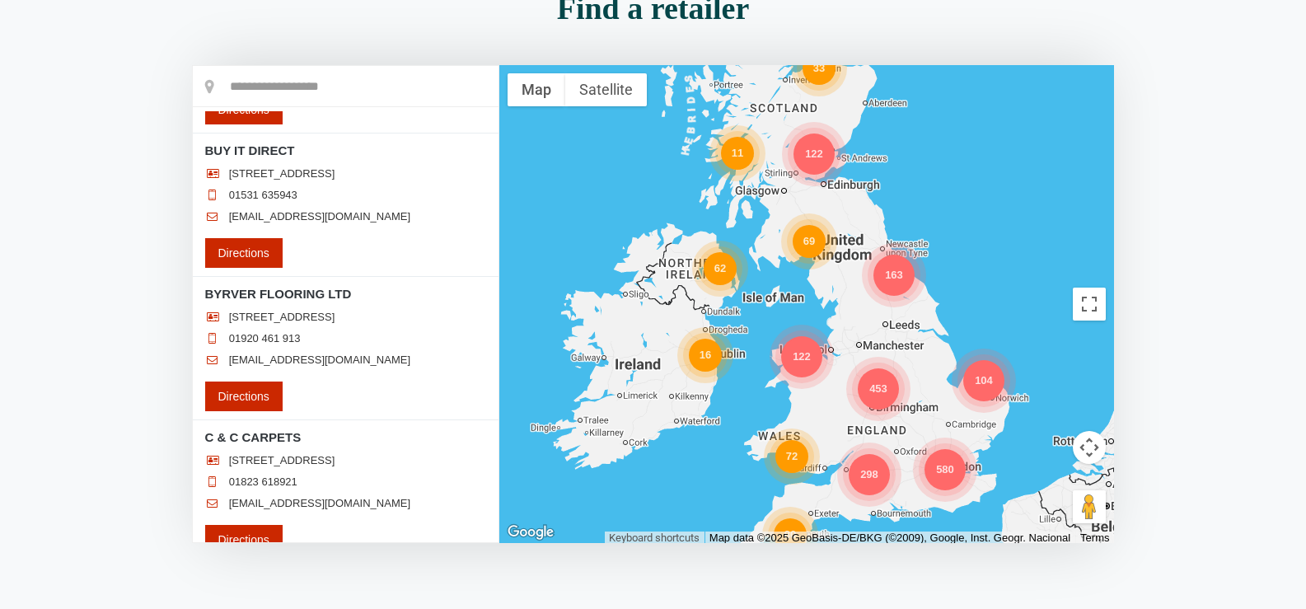
scroll to position [36217, 0]
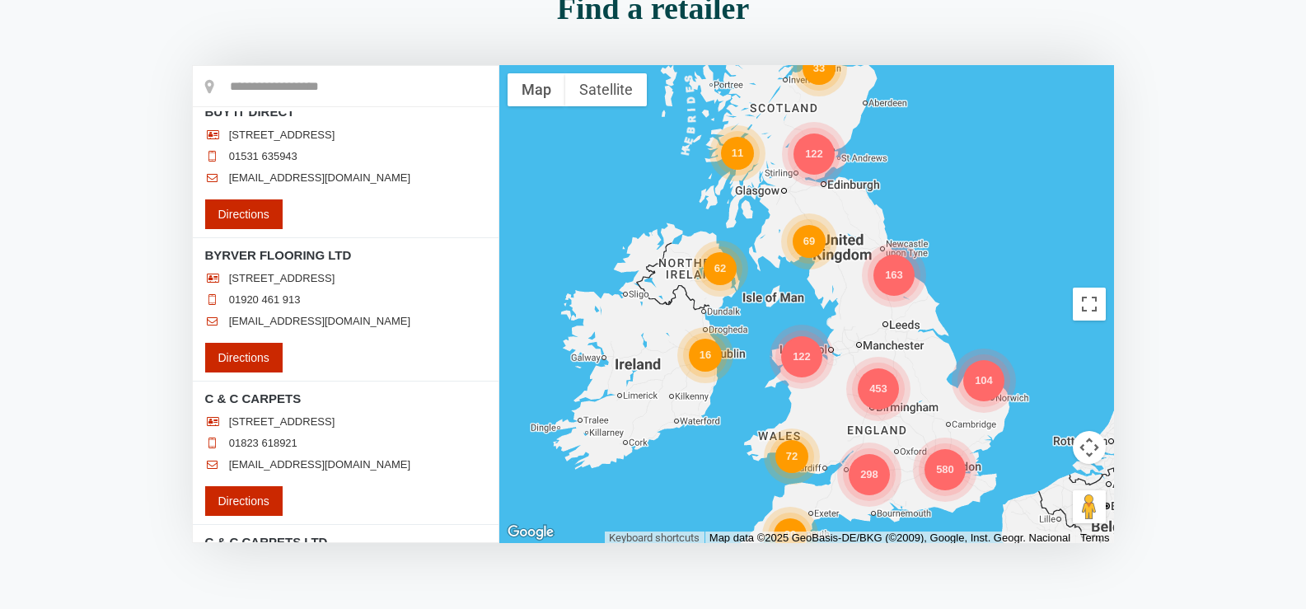
click at [67, 246] on section "Find a retailer Loading..." at bounding box center [653, 287] width 1306 height 607
click at [139, 317] on section "Find a retailer Loading..." at bounding box center [653, 287] width 1306 height 607
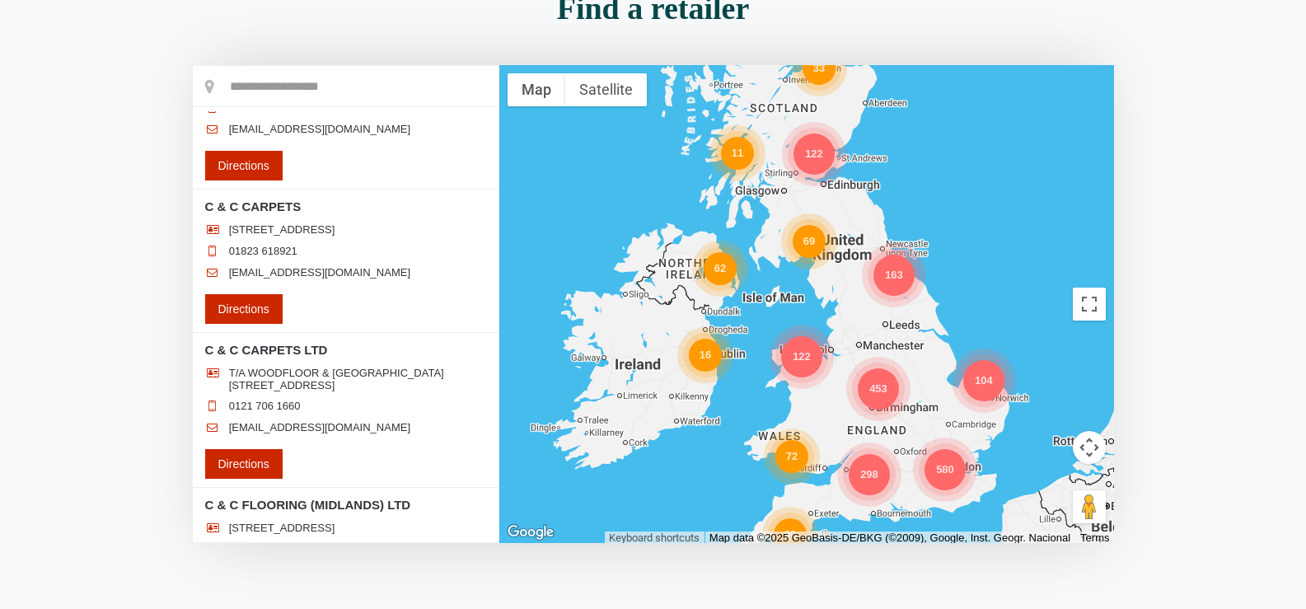
scroll to position [36381, 0]
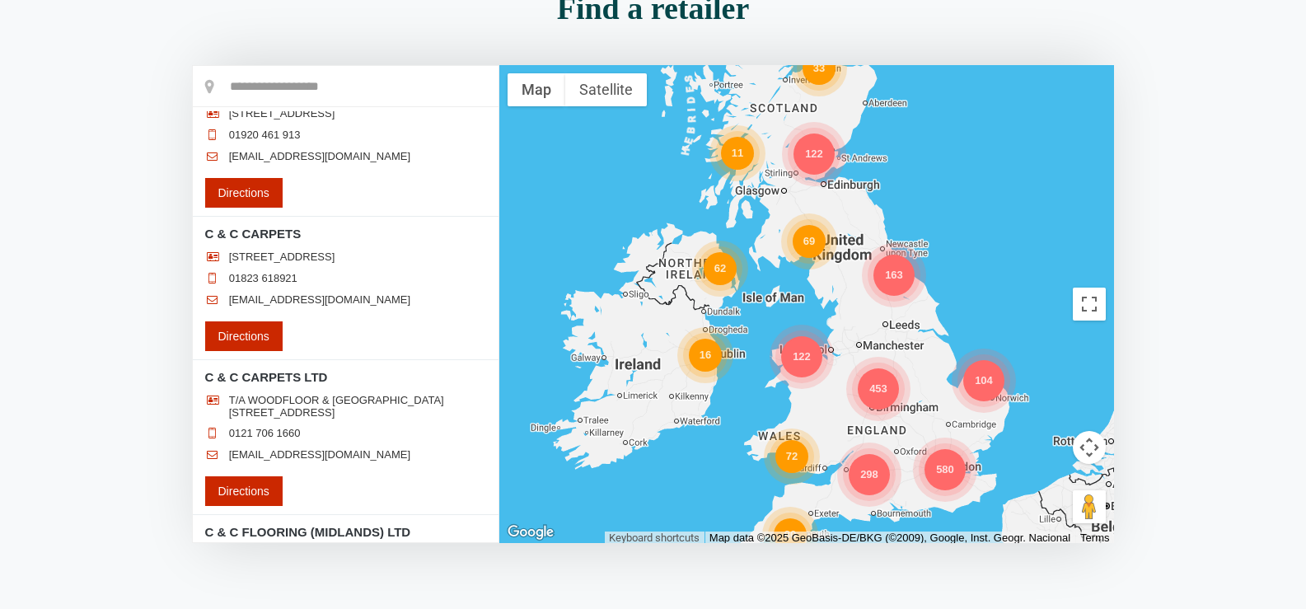
click at [136, 296] on section "Find a retailer Loading..." at bounding box center [653, 287] width 1306 height 607
drag, startPoint x: 112, startPoint y: 342, endPoint x: 125, endPoint y: 336, distance: 14.4
click at [112, 342] on section "Find a retailer Loading..." at bounding box center [653, 287] width 1306 height 607
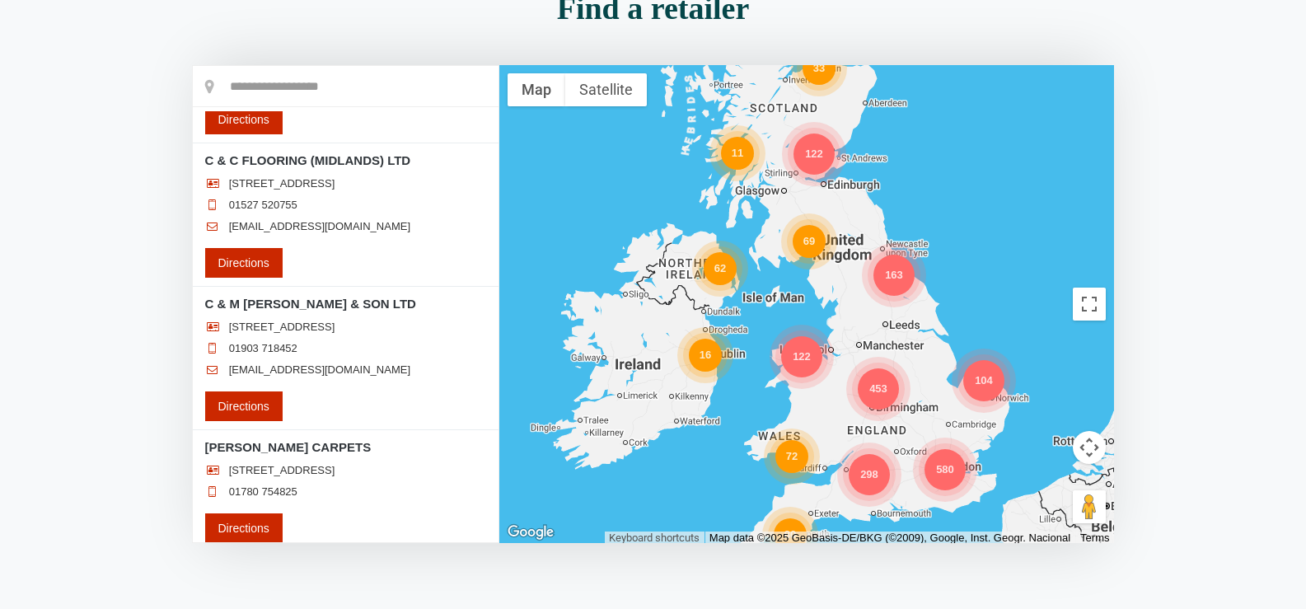
scroll to position [36794, 0]
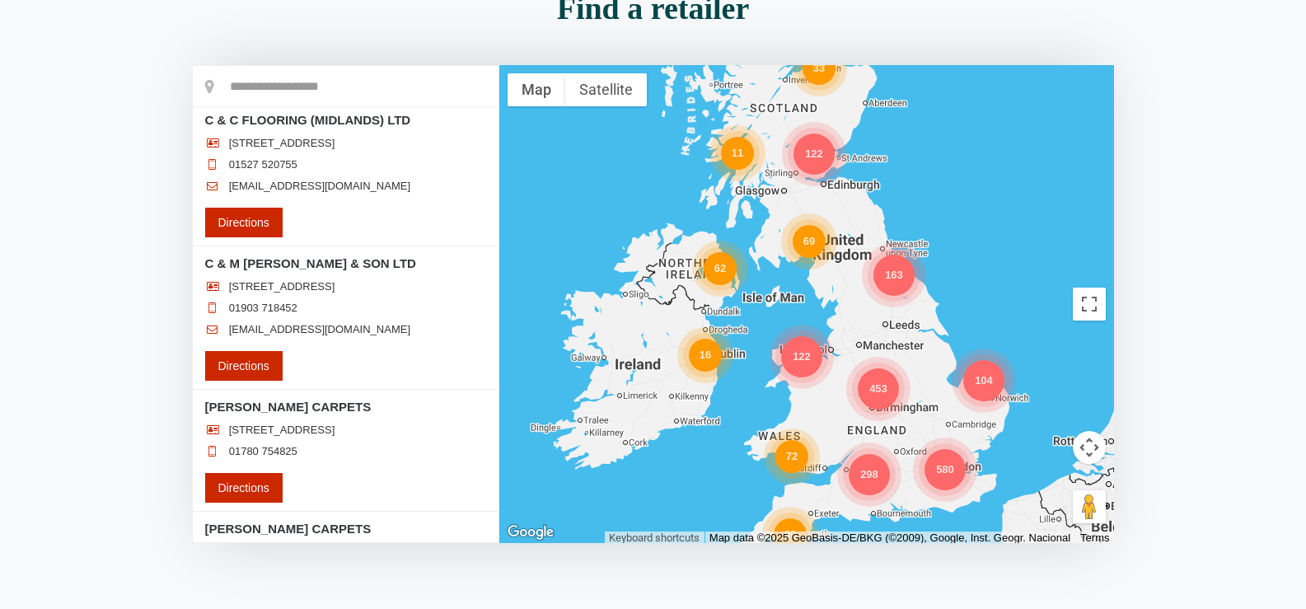
click at [138, 285] on section "Find a retailer Loading..." at bounding box center [653, 287] width 1306 height 607
click at [120, 391] on section "Find a retailer Loading..." at bounding box center [653, 287] width 1306 height 607
click at [92, 371] on section "Find a retailer Loading..." at bounding box center [653, 287] width 1306 height 607
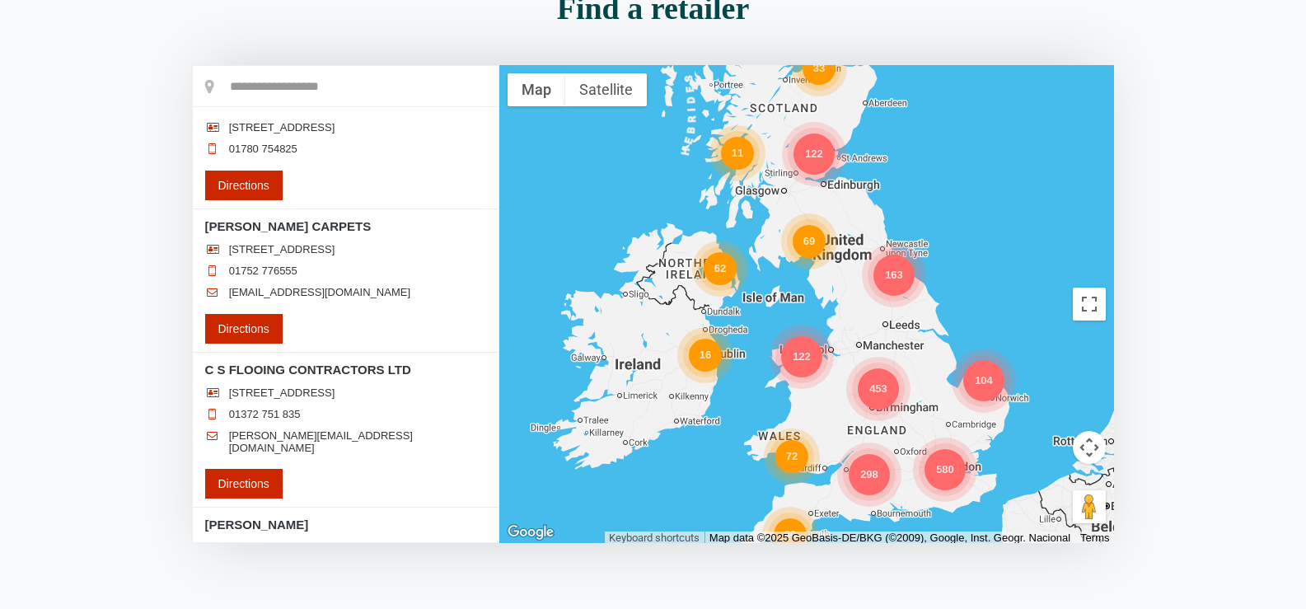
scroll to position [37123, 0]
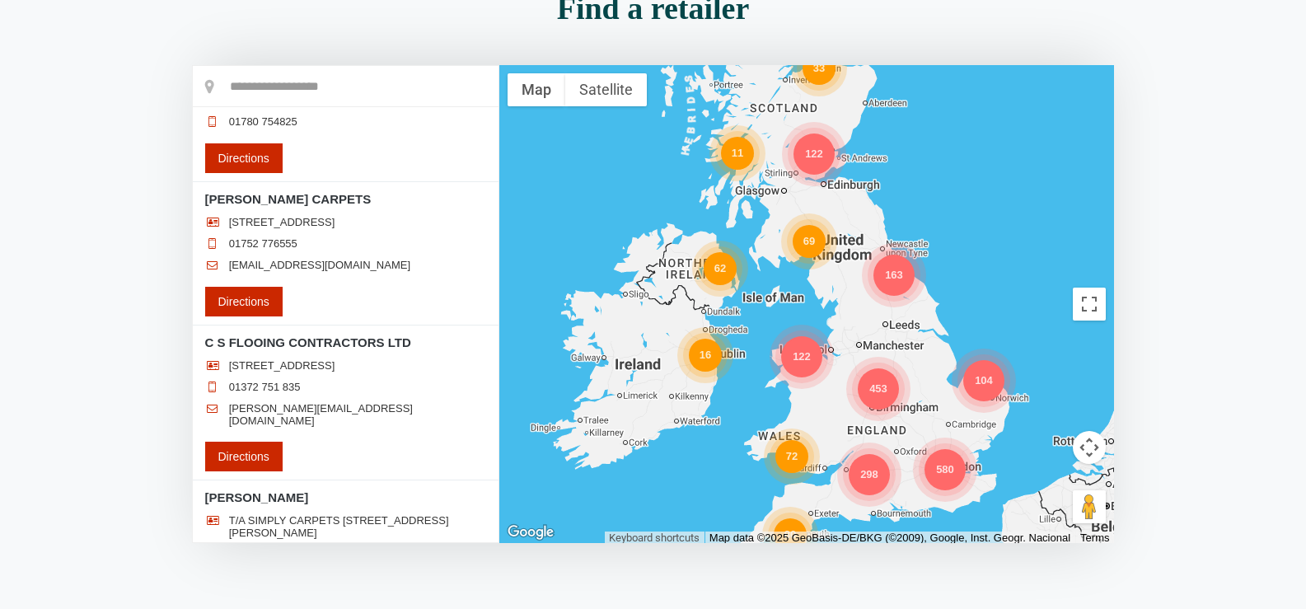
click at [125, 368] on section "Find a retailer Loading..." at bounding box center [653, 287] width 1306 height 607
click at [76, 359] on section "Find a retailer Loading..." at bounding box center [653, 287] width 1306 height 607
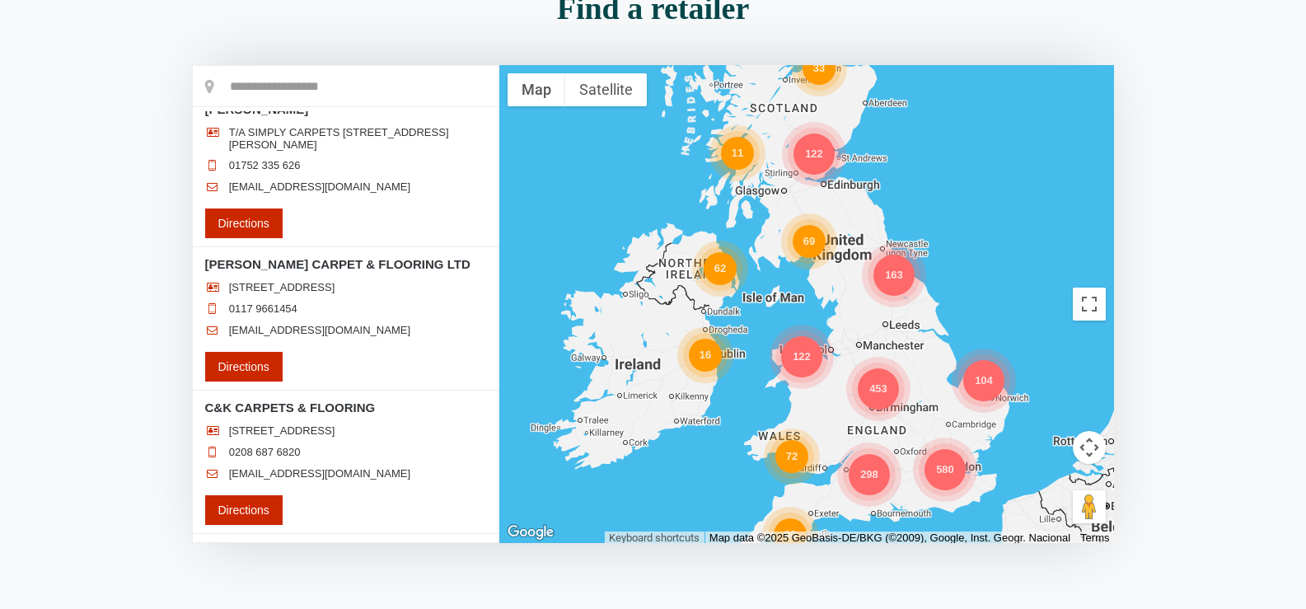
scroll to position [37535, 0]
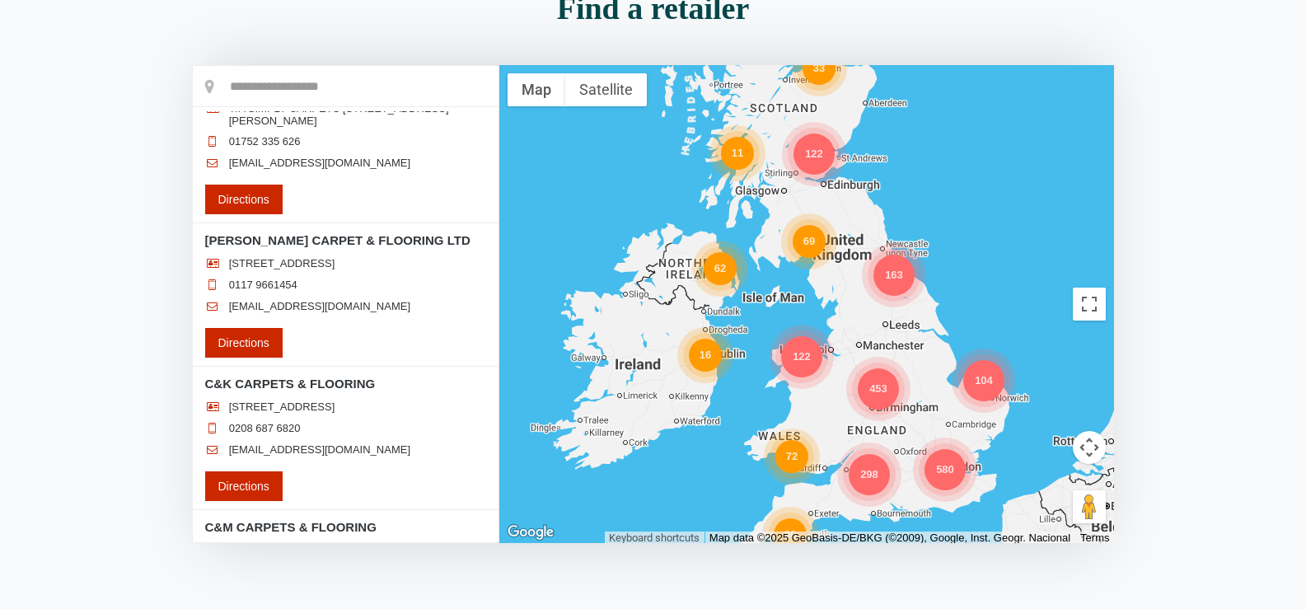
drag, startPoint x: 140, startPoint y: 359, endPoint x: 185, endPoint y: 345, distance: 46.9
click at [140, 359] on section "Find a retailer Loading..." at bounding box center [653, 287] width 1306 height 607
click at [137, 326] on section "Find a retailer Loading..." at bounding box center [653, 287] width 1306 height 607
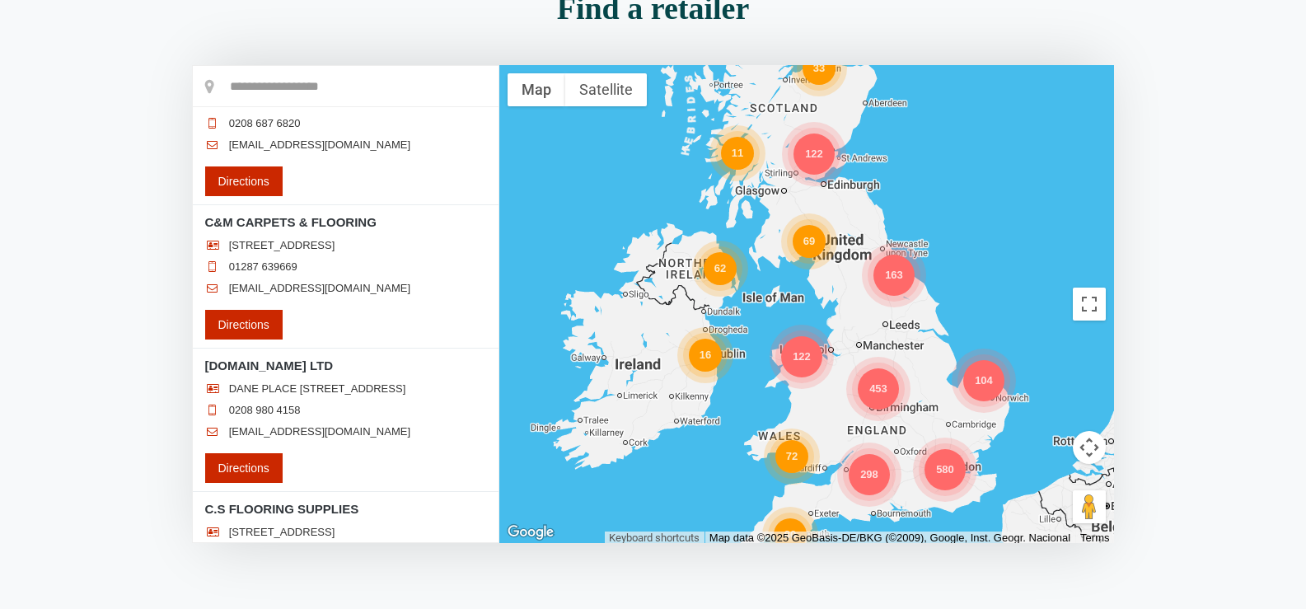
scroll to position [37865, 0]
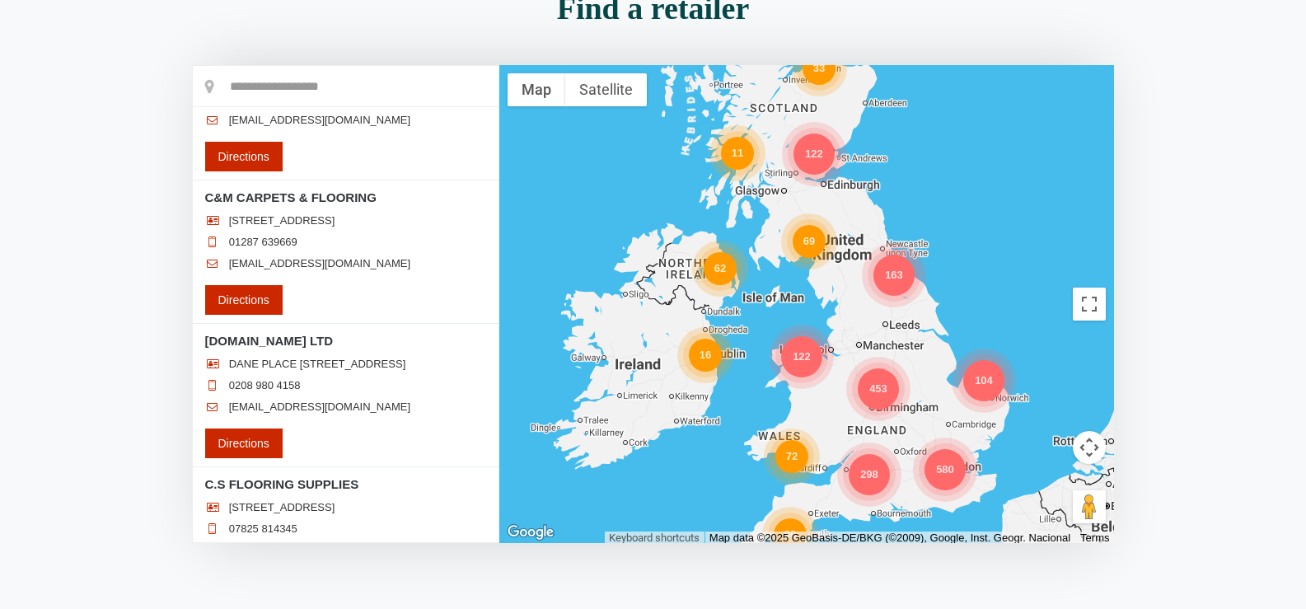
click at [143, 295] on section "Find a retailer Loading..." at bounding box center [653, 287] width 1306 height 607
click at [124, 409] on section "Find a retailer Loading..." at bounding box center [653, 287] width 1306 height 607
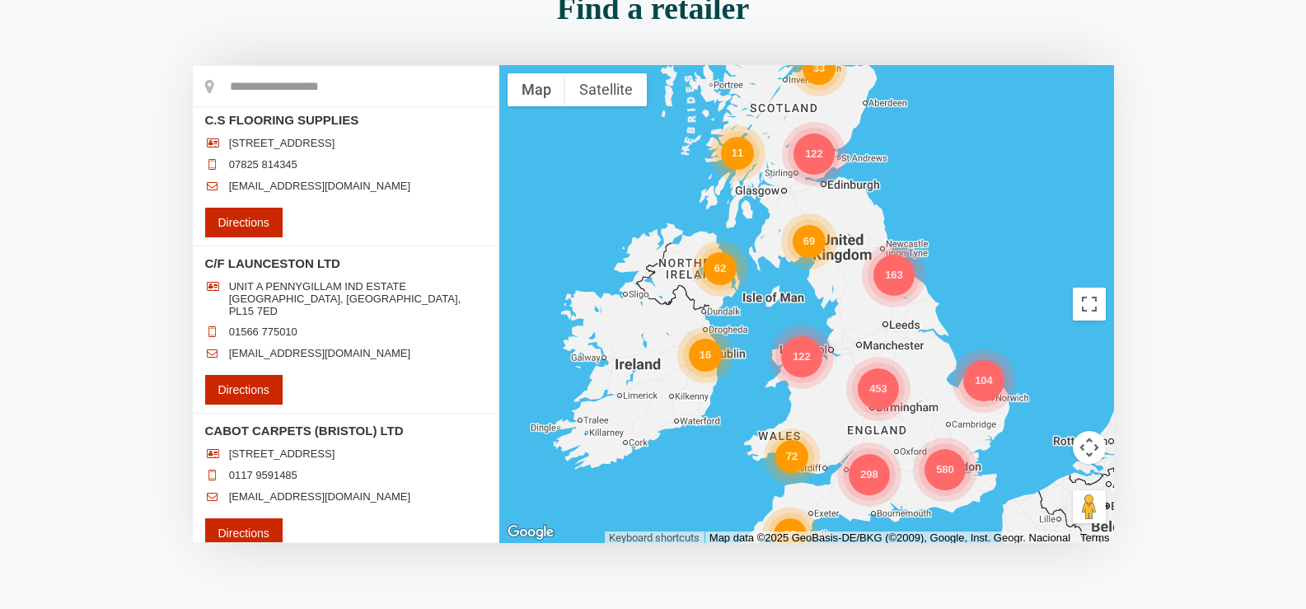
scroll to position [38277, 0]
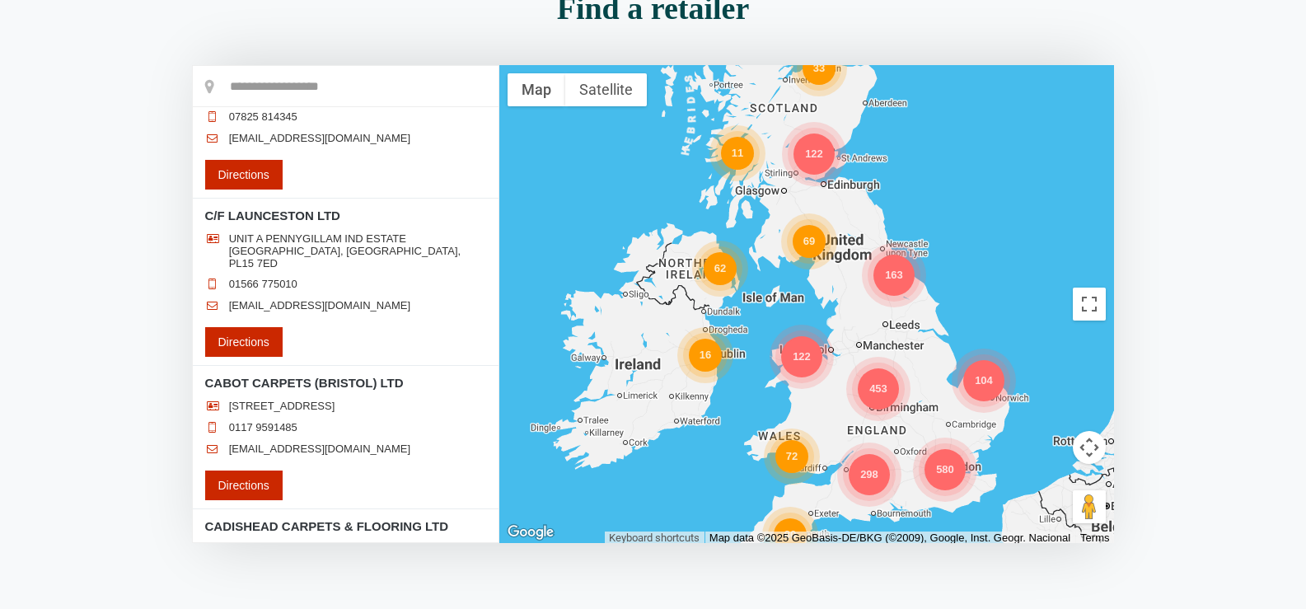
click at [132, 373] on section "Find a retailer Loading..." at bounding box center [653, 287] width 1306 height 607
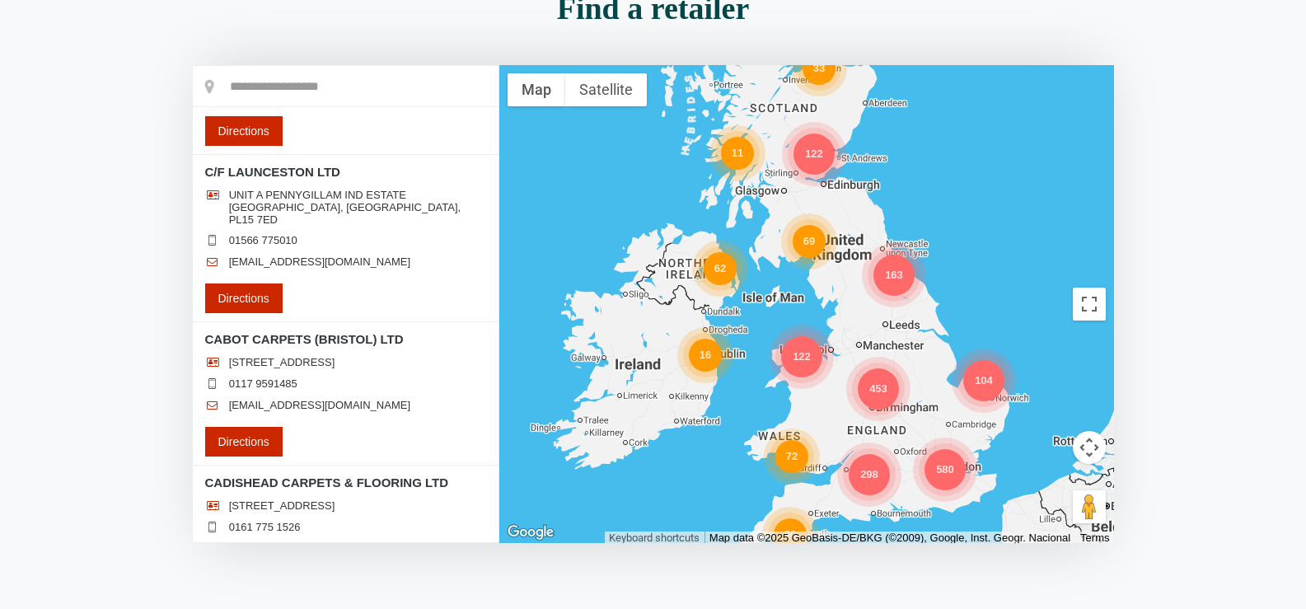
scroll to position [38360, 0]
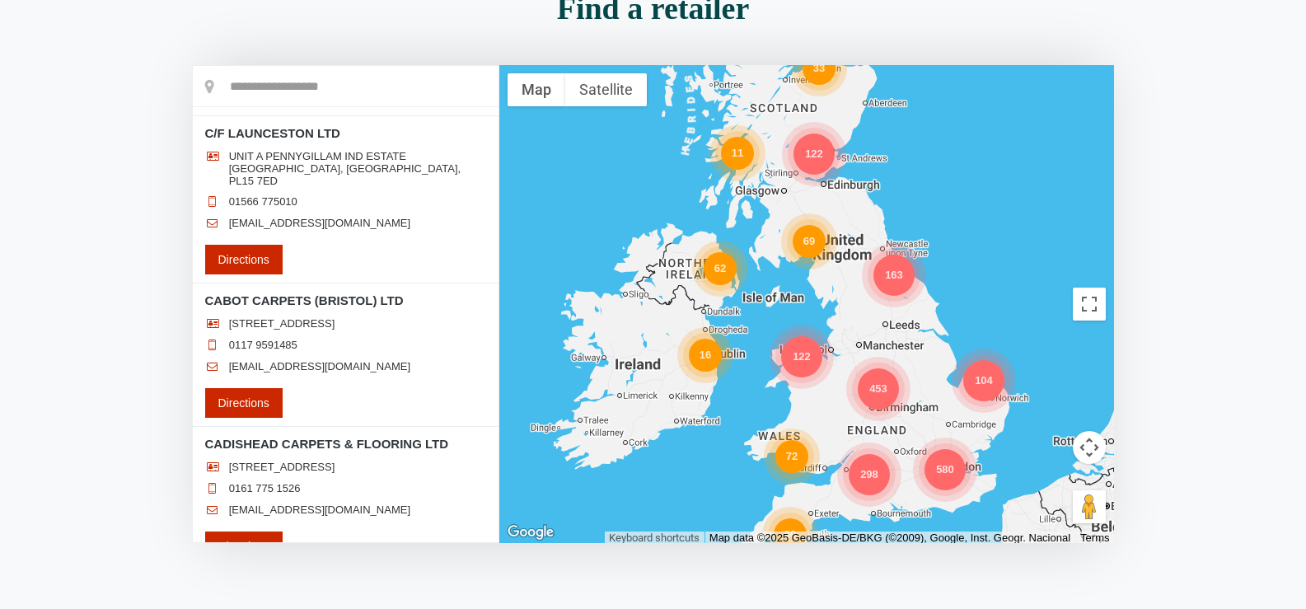
click at [155, 388] on section "Find a retailer Loading..." at bounding box center [653, 287] width 1306 height 607
drag, startPoint x: 54, startPoint y: 373, endPoint x: 60, endPoint y: 366, distance: 9.3
click at [54, 373] on section "Find a retailer Loading..." at bounding box center [653, 287] width 1306 height 607
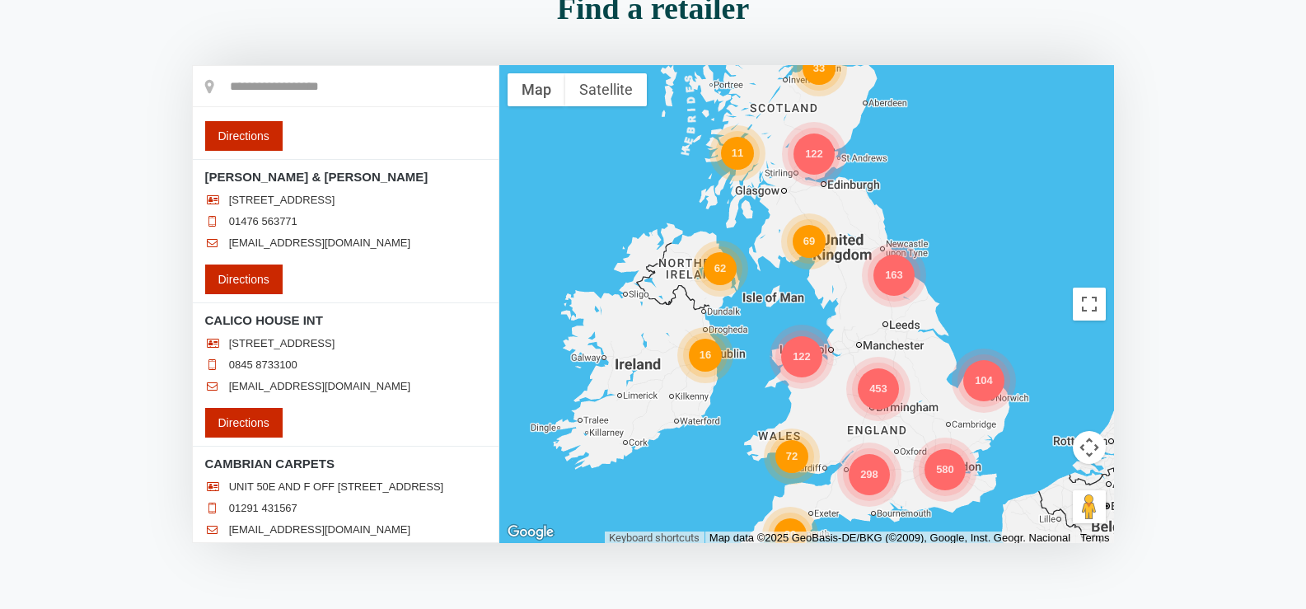
scroll to position [38772, 0]
click at [126, 368] on section "Find a retailer Loading..." at bounding box center [653, 287] width 1306 height 607
click at [138, 419] on section "Find a retailer Loading..." at bounding box center [653, 287] width 1306 height 607
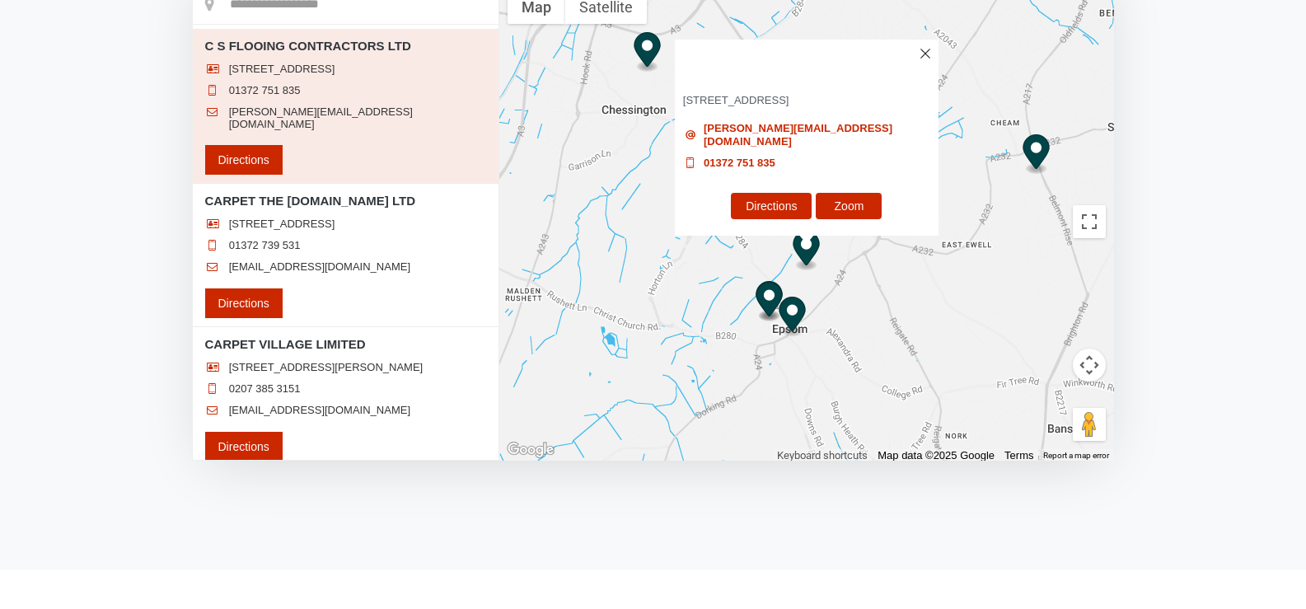
scroll to position [0, 0]
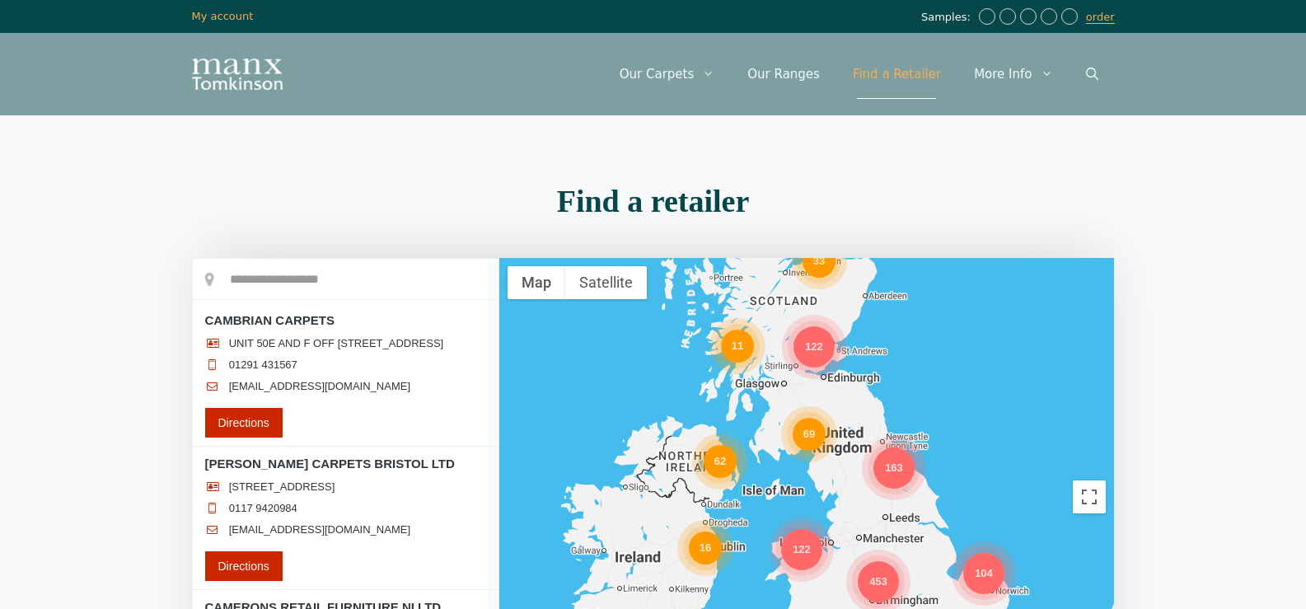
scroll to position [39158, 0]
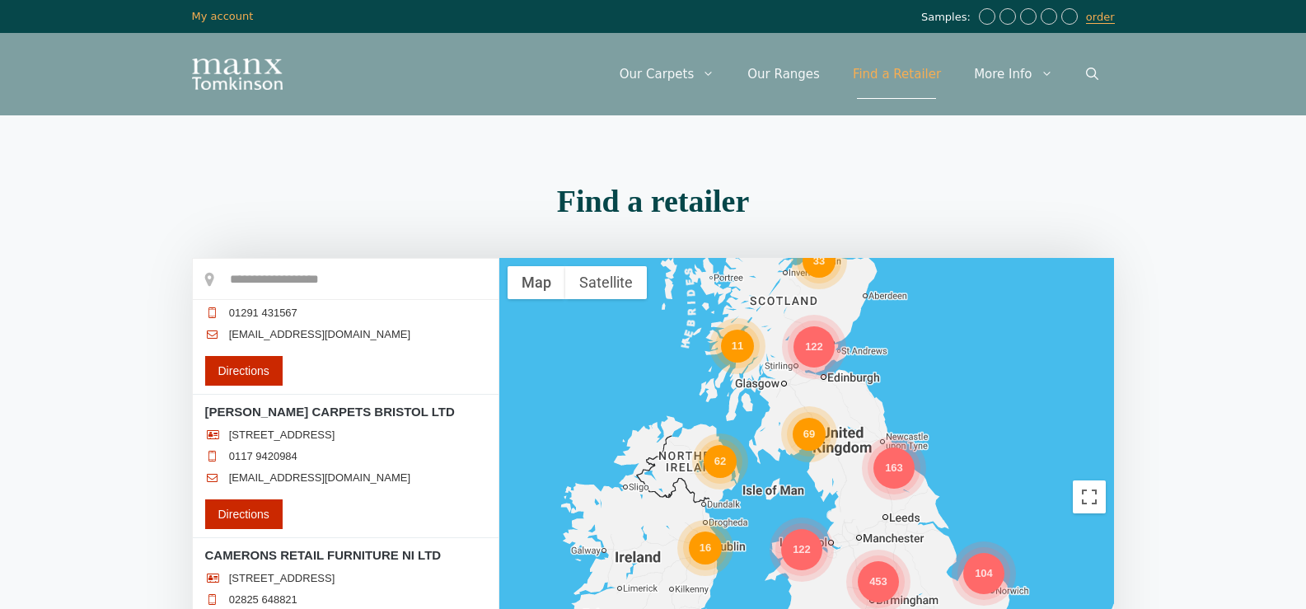
drag, startPoint x: 389, startPoint y: 346, endPoint x: 204, endPoint y: 347, distance: 185.5
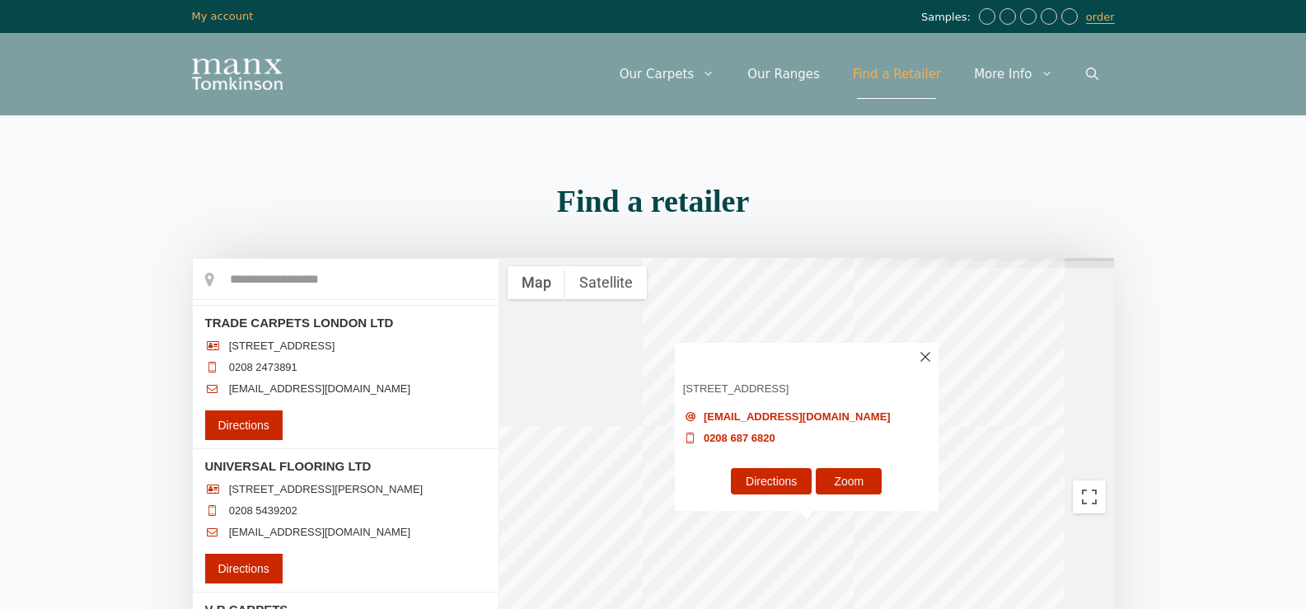
scroll to position [0, 0]
